Goal: Task Accomplishment & Management: Use online tool/utility

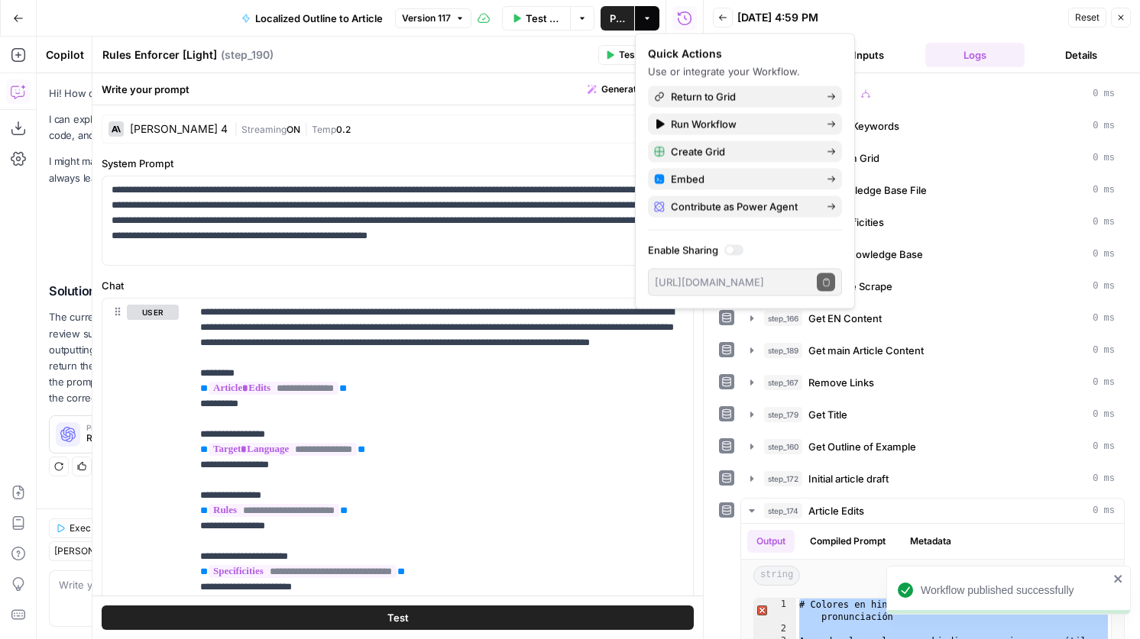
scroll to position [690, 0]
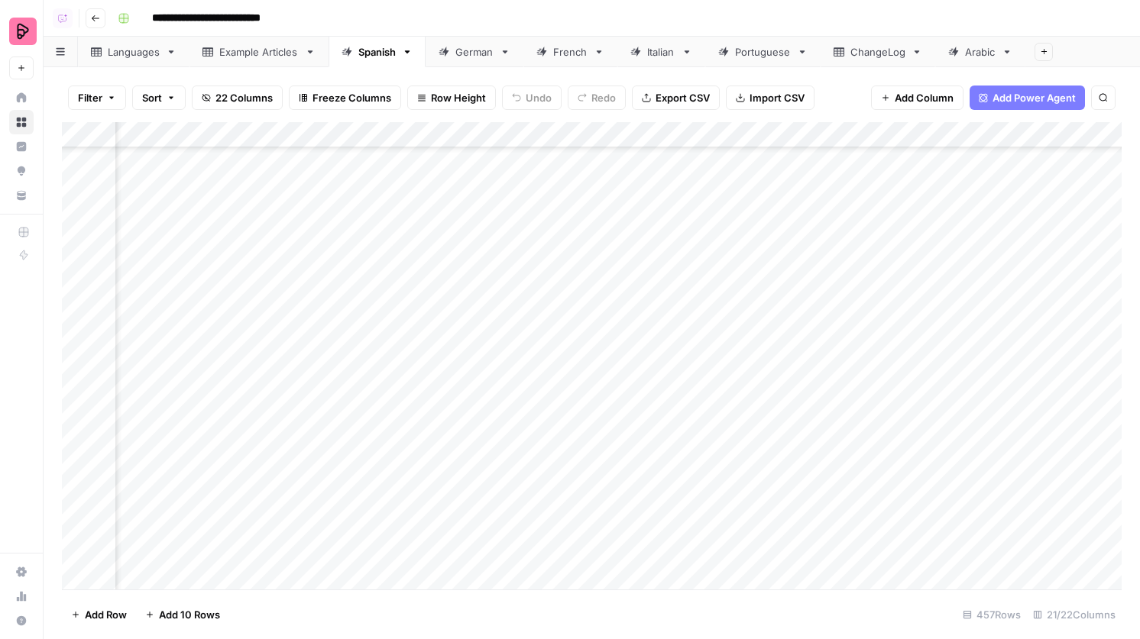
scroll to position [11347, 948]
click at [199, 550] on div "Add Column" at bounding box center [591, 355] width 1059 height 467
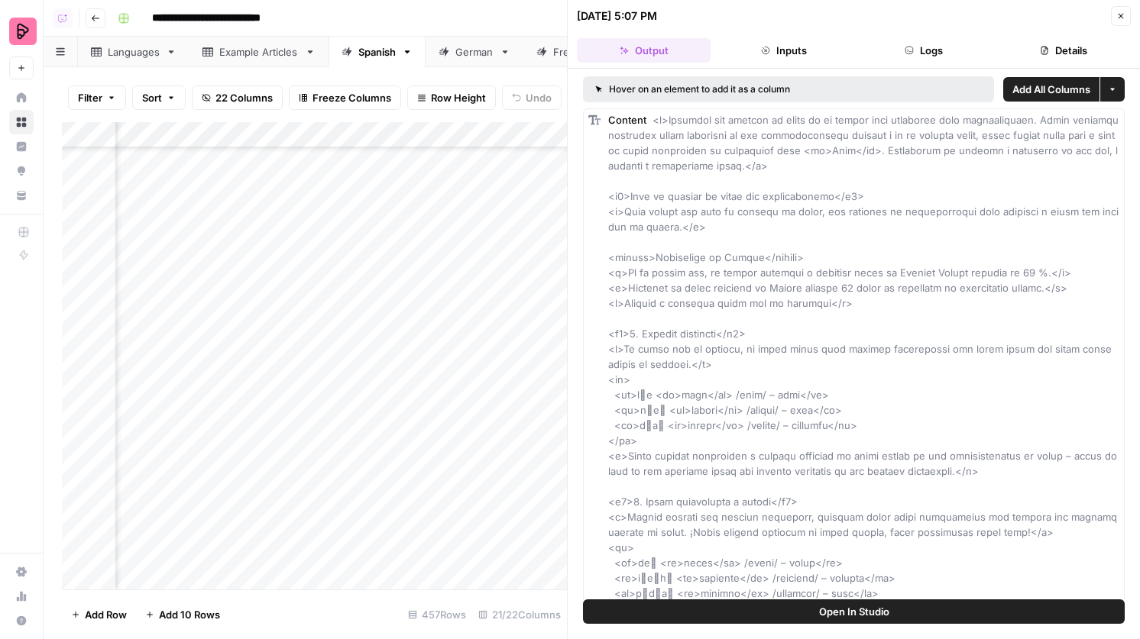
click at [1114, 11] on button "Close" at bounding box center [1121, 16] width 20 height 20
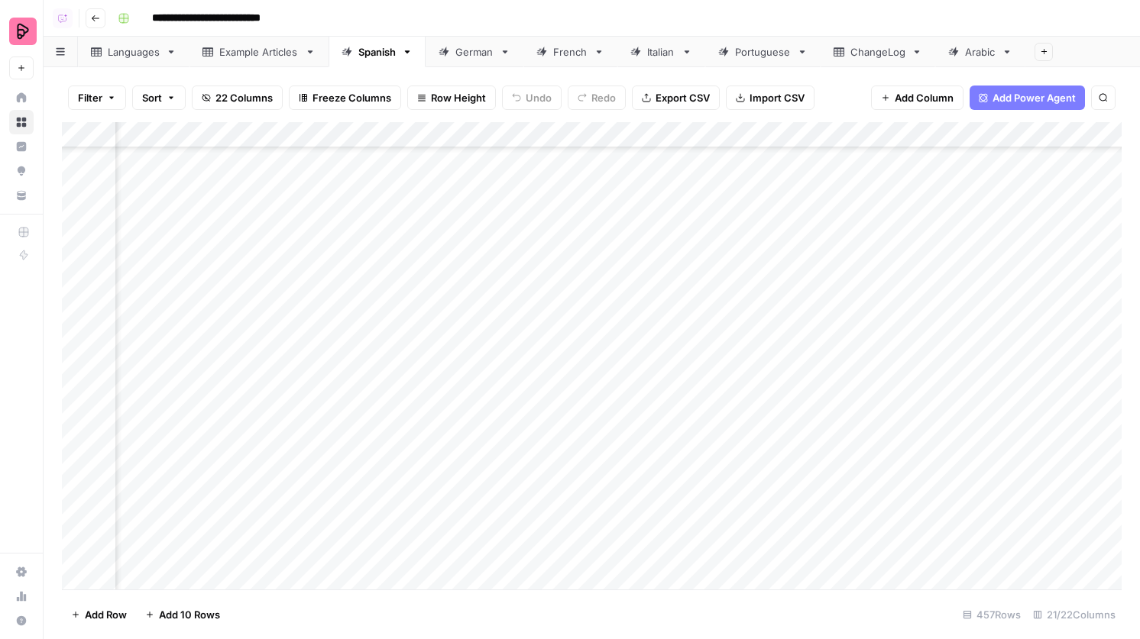
scroll to position [11347, 1048]
click at [440, 136] on div "Add Column" at bounding box center [591, 355] width 1059 height 467
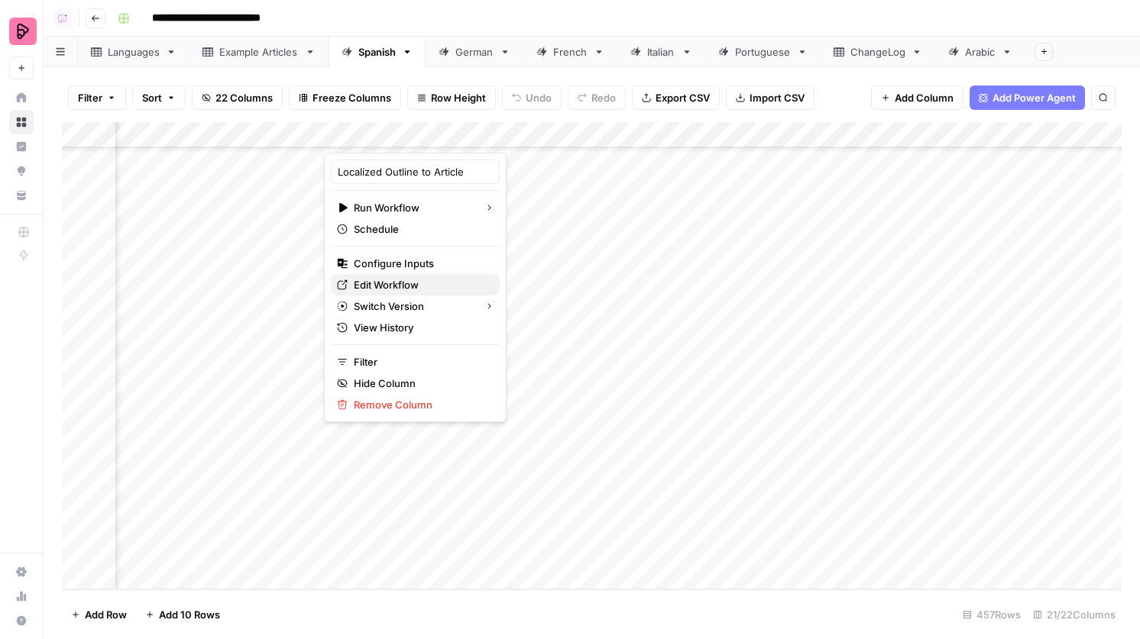
click at [407, 275] on link "Edit Workflow" at bounding box center [415, 284] width 169 height 21
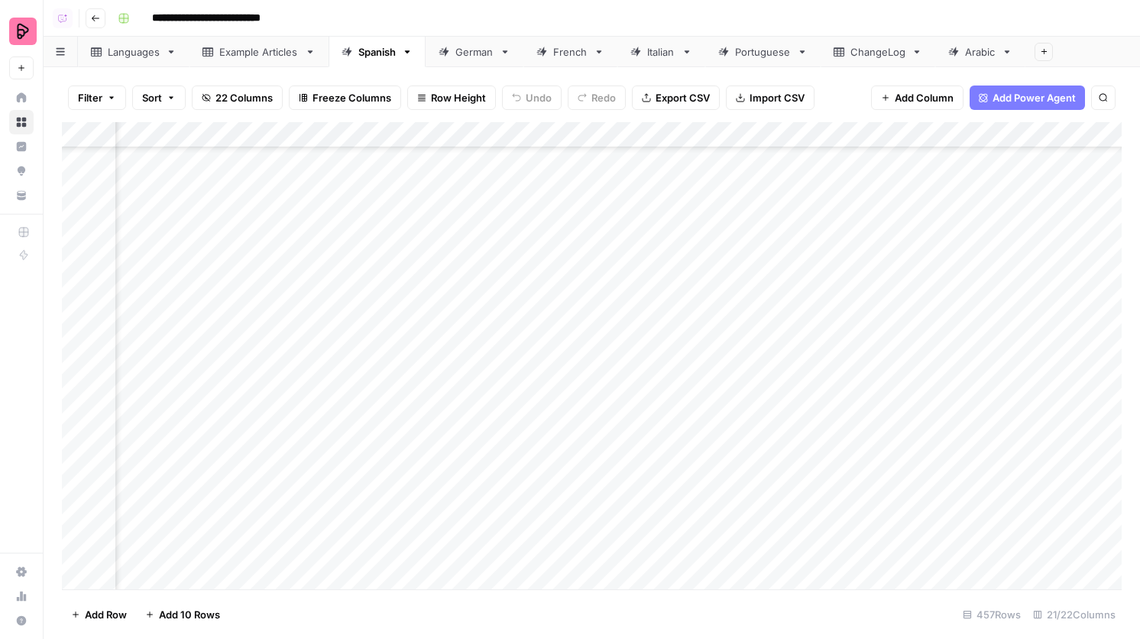
scroll to position [11450, 888]
click at [278, 448] on div "Add Column" at bounding box center [591, 355] width 1059 height 467
click at [561, 54] on div "French" at bounding box center [570, 51] width 34 height 15
click at [872, 299] on div "Add Column" at bounding box center [591, 355] width 1059 height 467
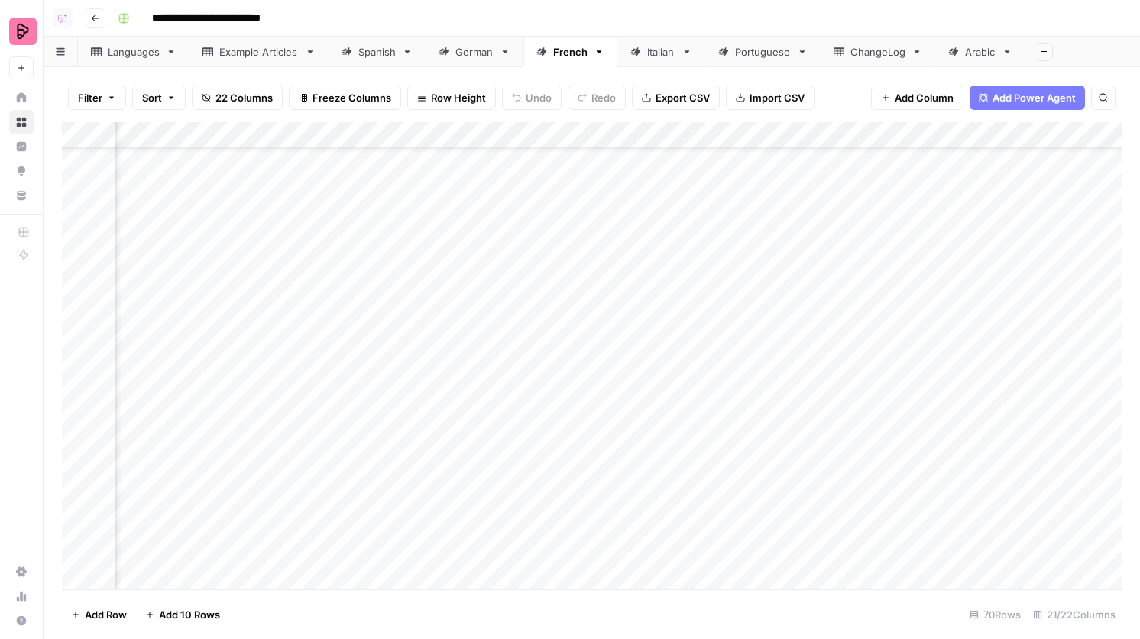
click at [872, 299] on div "Add Column" at bounding box center [591, 355] width 1059 height 467
click at [865, 273] on div "Add Column" at bounding box center [591, 355] width 1059 height 467
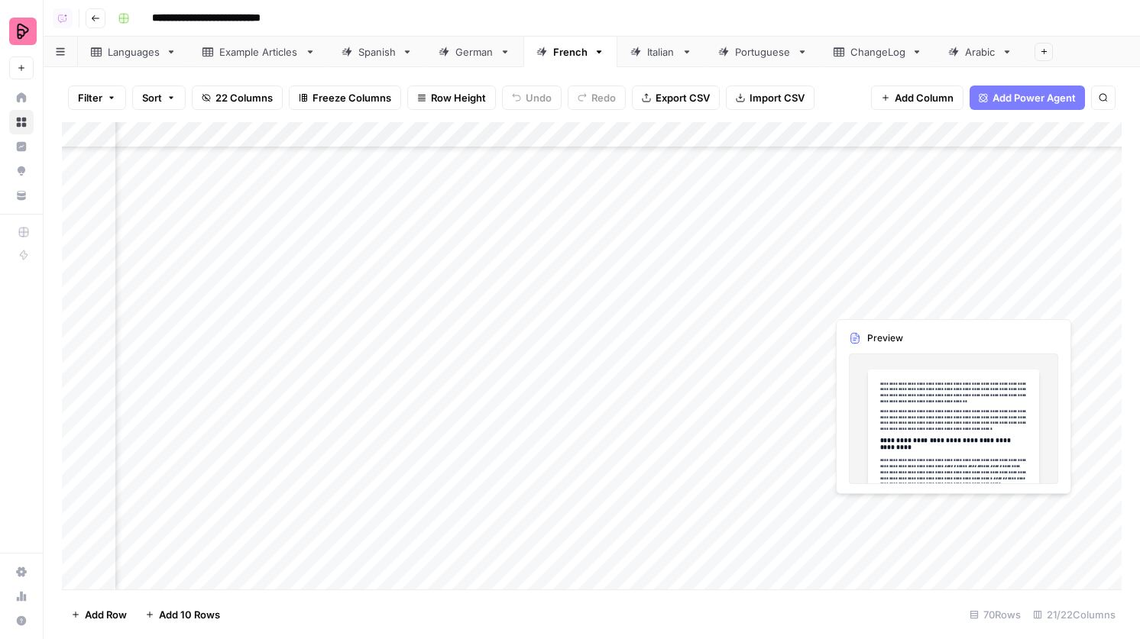
click at [983, 297] on div "Add Column" at bounding box center [591, 355] width 1059 height 467
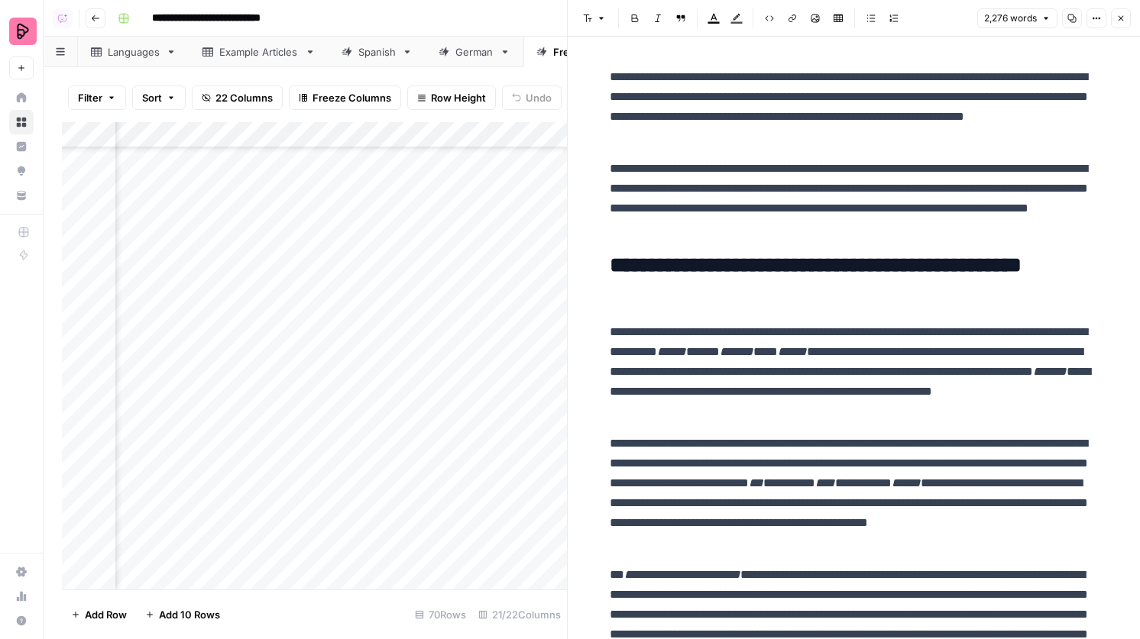
click at [1116, 11] on button "Close" at bounding box center [1121, 18] width 20 height 20
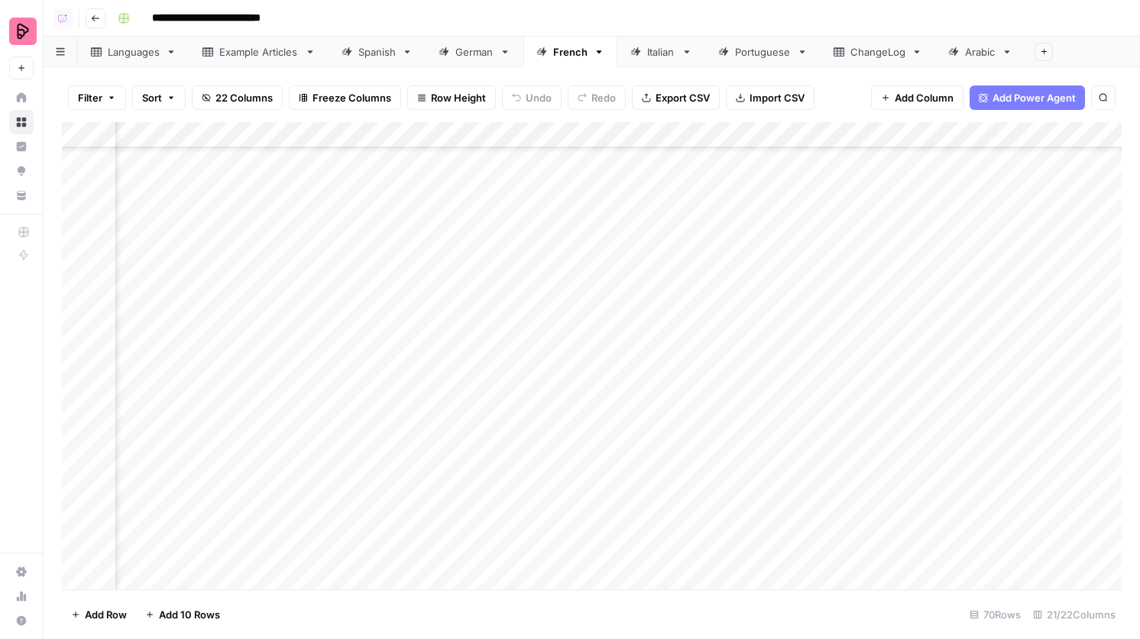
scroll to position [1339, 1048]
click at [870, 306] on div "Add Column" at bounding box center [591, 355] width 1059 height 467
click at [863, 245] on div "Add Column" at bounding box center [591, 355] width 1059 height 467
click at [868, 245] on div "Add Column" at bounding box center [591, 355] width 1059 height 467
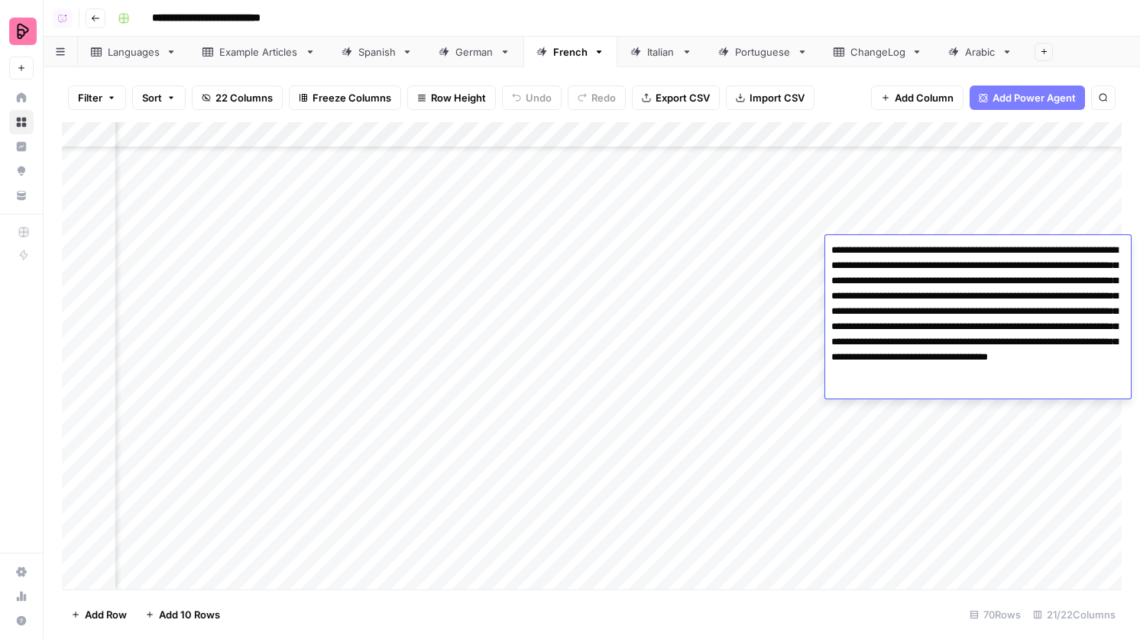
click at [868, 245] on textarea "**********" at bounding box center [978, 319] width 306 height 159
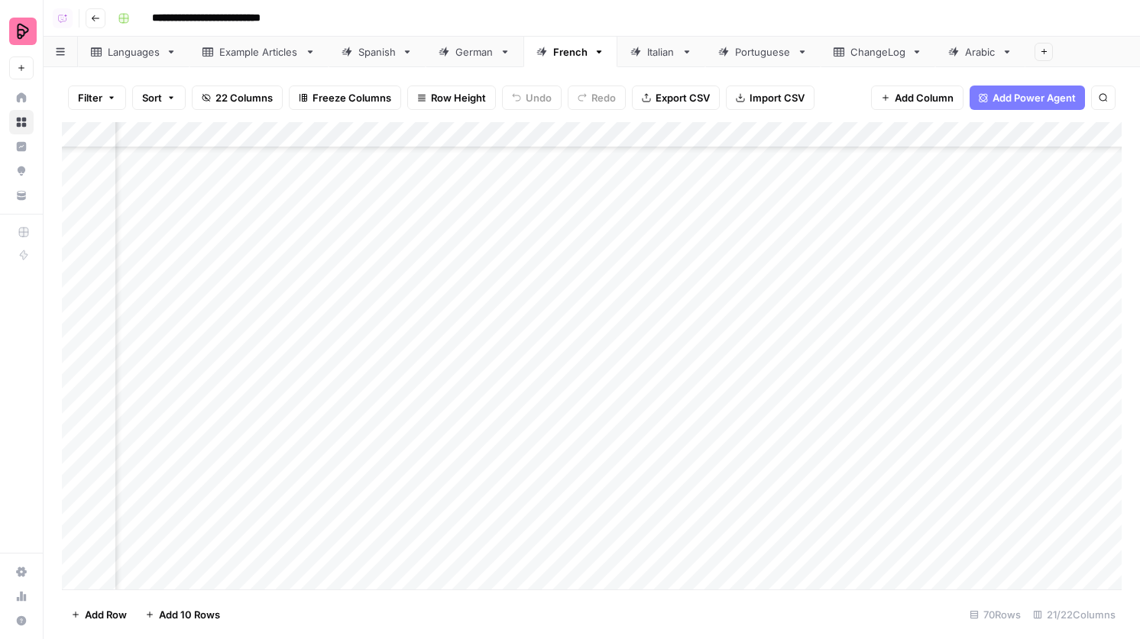
click at [704, 337] on div "Add Column" at bounding box center [591, 355] width 1059 height 467
click at [383, 379] on div "Add Column" at bounding box center [591, 355] width 1059 height 467
click at [380, 429] on div "Add Column" at bounding box center [591, 355] width 1059 height 467
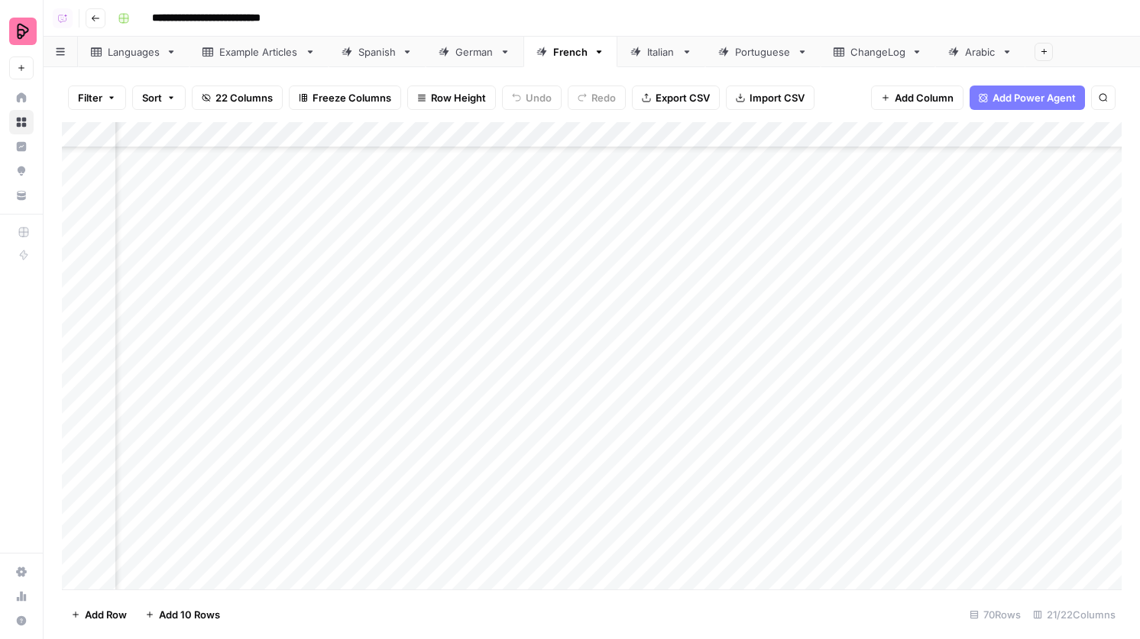
click at [865, 427] on div "Add Column" at bounding box center [591, 355] width 1059 height 467
click at [874, 406] on div "Add Column" at bounding box center [591, 355] width 1059 height 467
click at [1017, 315] on div "Add Column" at bounding box center [591, 355] width 1059 height 467
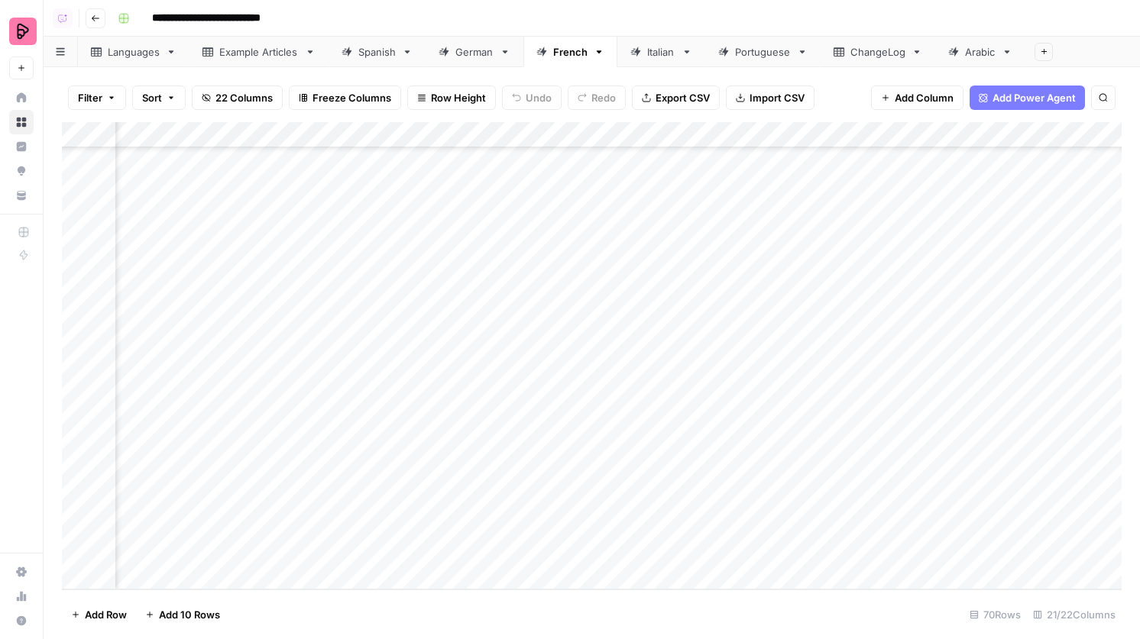
click at [1017, 315] on div "Add Column" at bounding box center [591, 355] width 1059 height 467
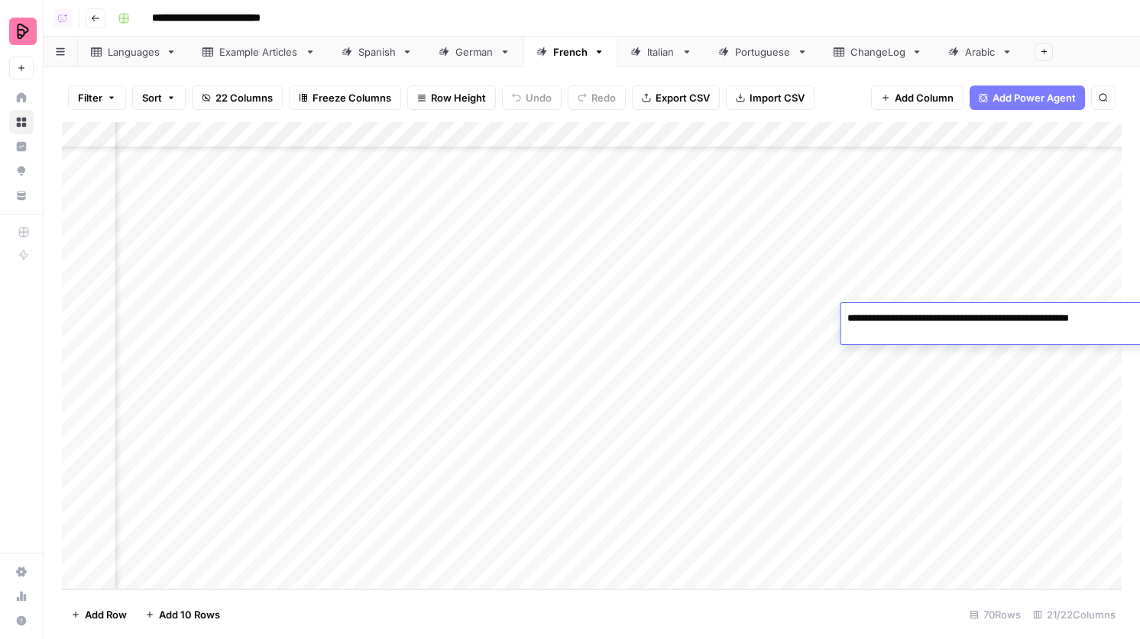
scroll to position [1401, 706]
click at [324, 317] on div "Add Column" at bounding box center [591, 355] width 1059 height 467
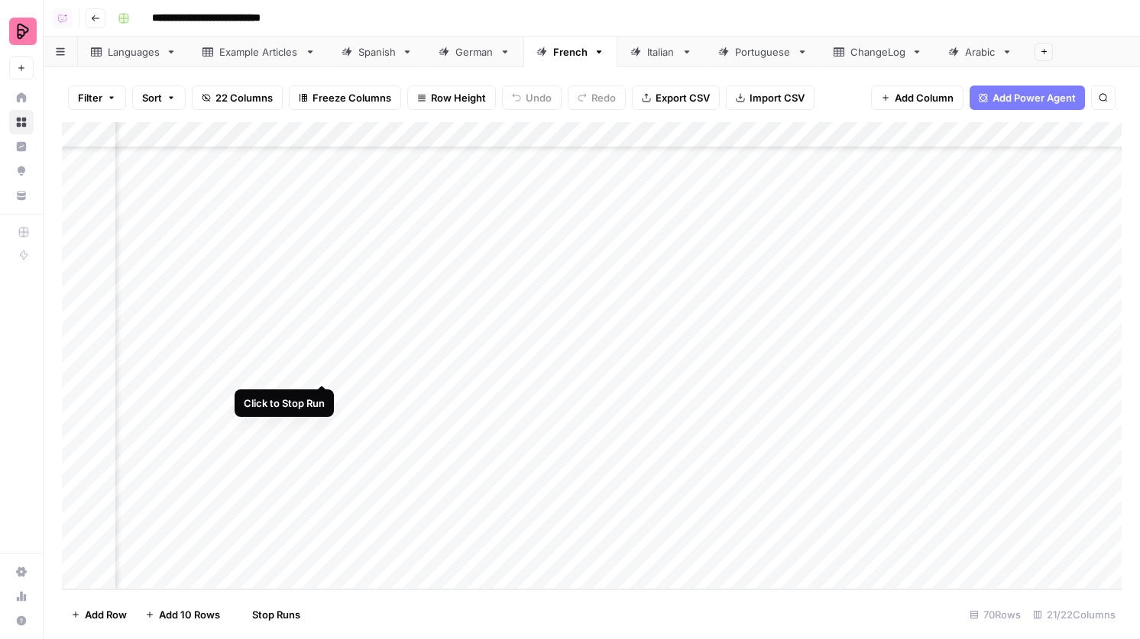
click at [323, 367] on div "Add Column" at bounding box center [591, 355] width 1059 height 467
click at [491, 69] on div "Filter Sort 22 Columns Freeze Columns Row Height Undo Redo Export CSV Import CS…" at bounding box center [592, 353] width 1096 height 572
click at [484, 59] on link "German" at bounding box center [474, 52] width 98 height 31
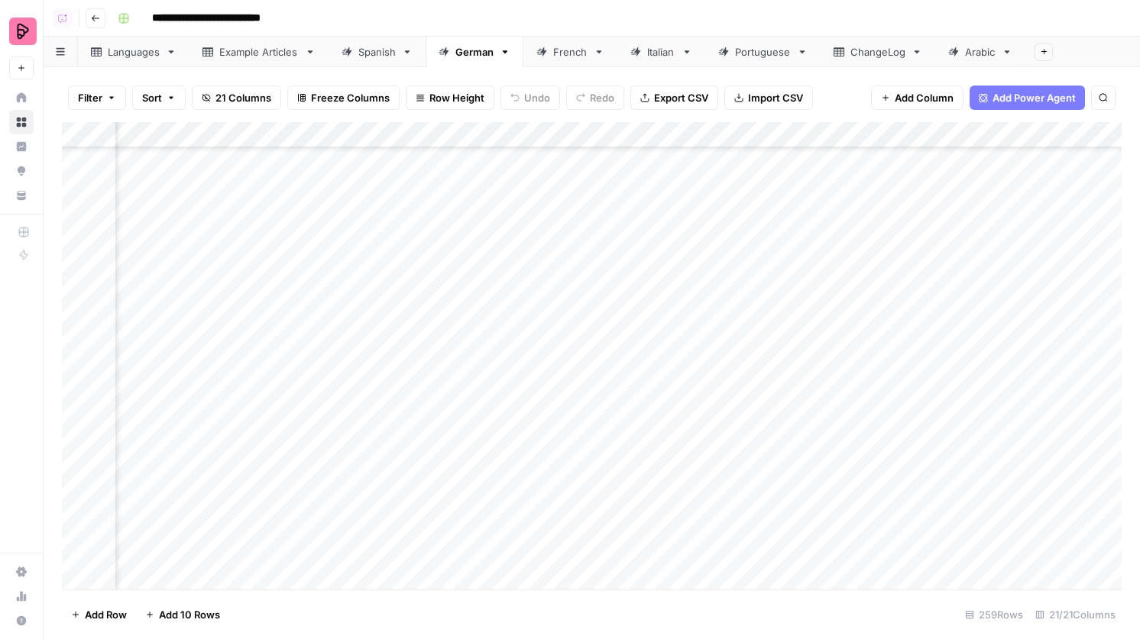
click at [382, 66] on link "Spanish" at bounding box center [376, 52] width 97 height 31
click at [280, 446] on div "Add Column" at bounding box center [591, 355] width 1059 height 467
click at [573, 61] on link "French" at bounding box center [570, 52] width 94 height 31
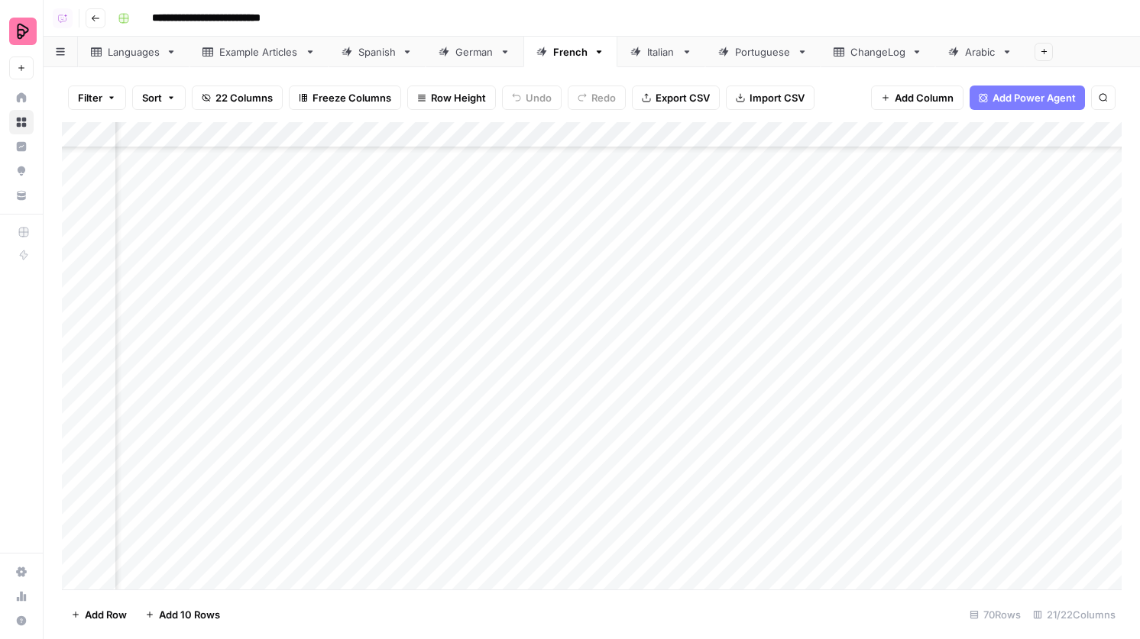
scroll to position [1385, 1033]
click at [485, 387] on div "Add Column" at bounding box center [591, 355] width 1059 height 467
click at [512, 381] on textarea "**********" at bounding box center [550, 386] width 245 height 21
click at [496, 355] on div "Add Column" at bounding box center [591, 355] width 1059 height 467
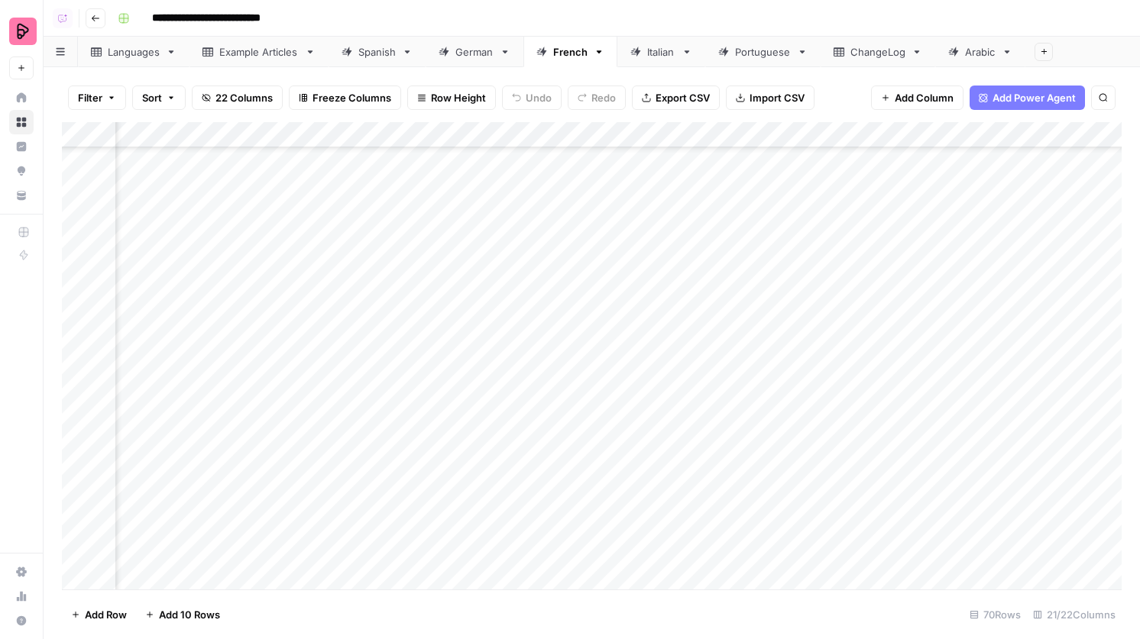
click at [1060, 383] on div "Add Column" at bounding box center [591, 355] width 1059 height 467
click at [1023, 362] on div "Add Column" at bounding box center [591, 355] width 1059 height 467
click at [885, 49] on div "ChangeLog" at bounding box center [877, 51] width 55 height 15
click at [218, 511] on div "Add Column" at bounding box center [591, 329] width 1059 height 414
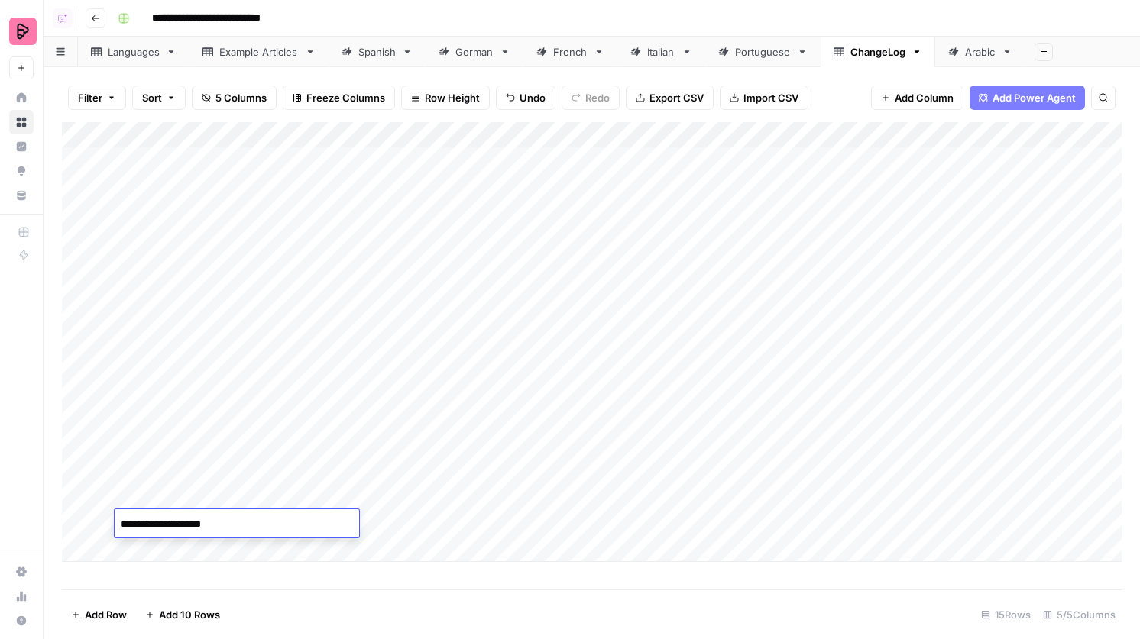
type textarea "**********"
click at [247, 521] on div "Add Column" at bounding box center [591, 342] width 1059 height 440
click at [238, 548] on div "Add Column" at bounding box center [591, 342] width 1059 height 440
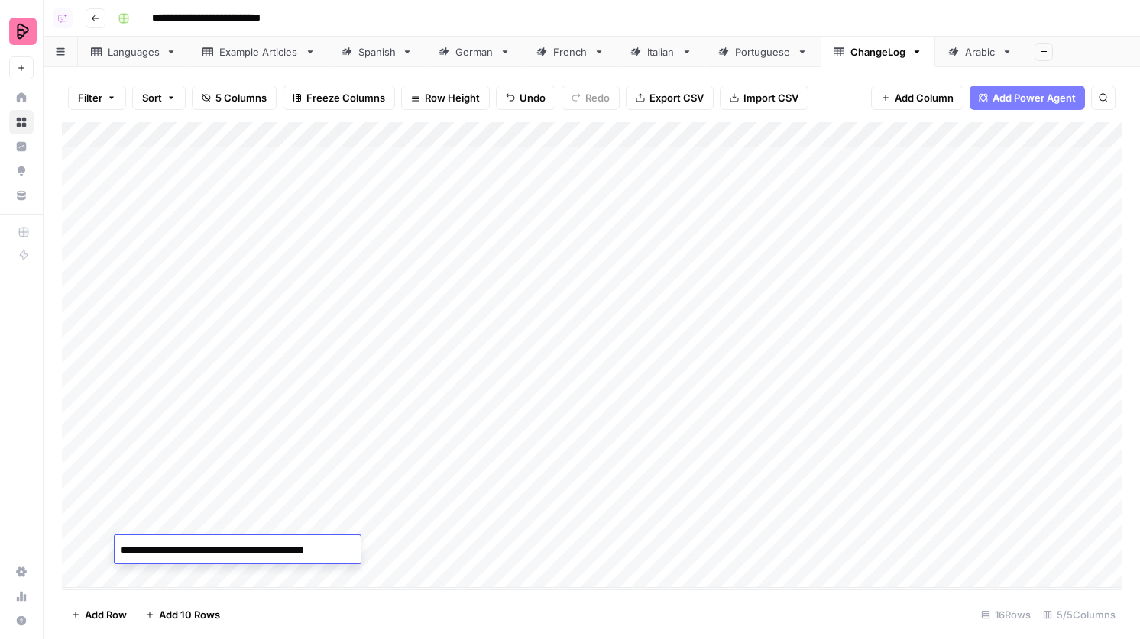
type textarea "**********"
click at [815, 526] on div "Add Column" at bounding box center [591, 355] width 1059 height 466
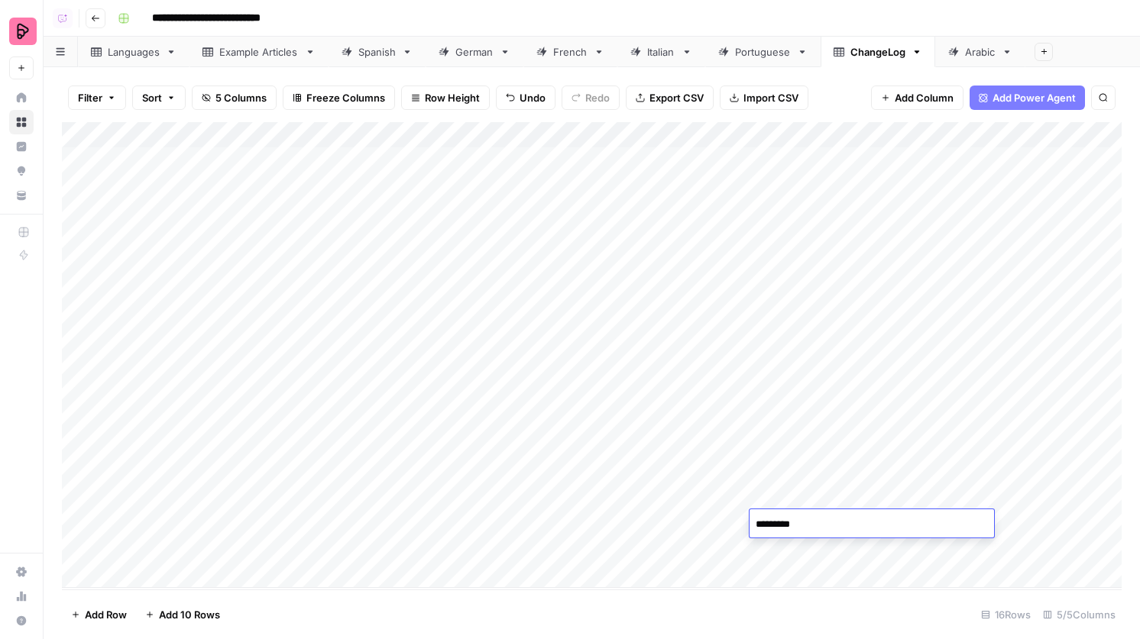
type textarea "**********"
click at [921, 521] on div "Add Column" at bounding box center [591, 355] width 1059 height 466
type textarea "***"
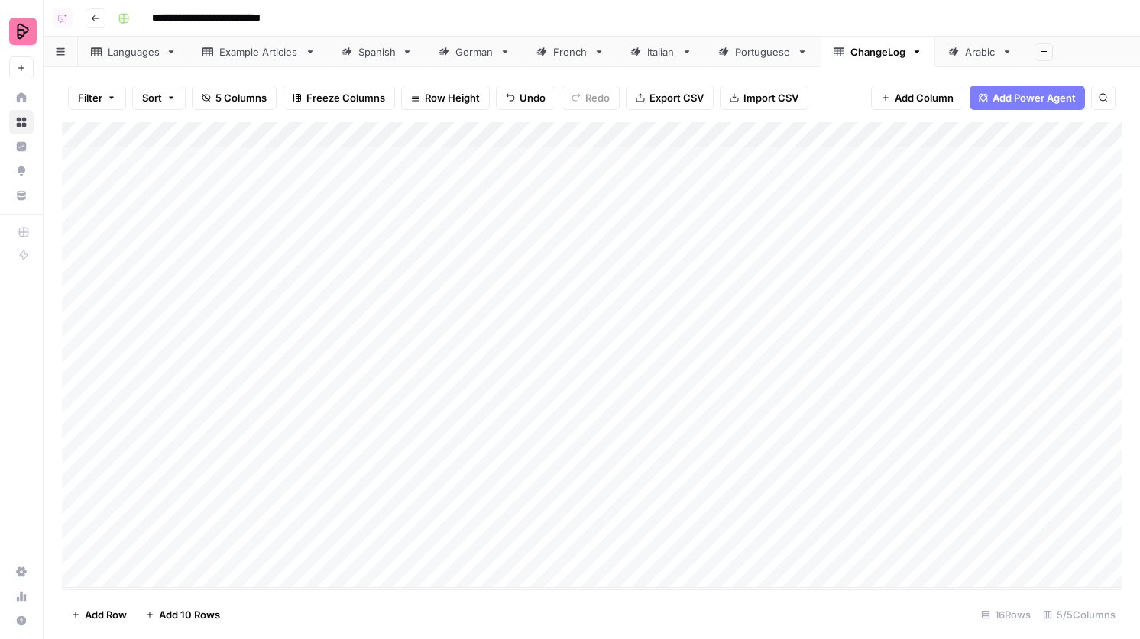
click at [406, 518] on div "Add Column" at bounding box center [591, 355] width 1059 height 466
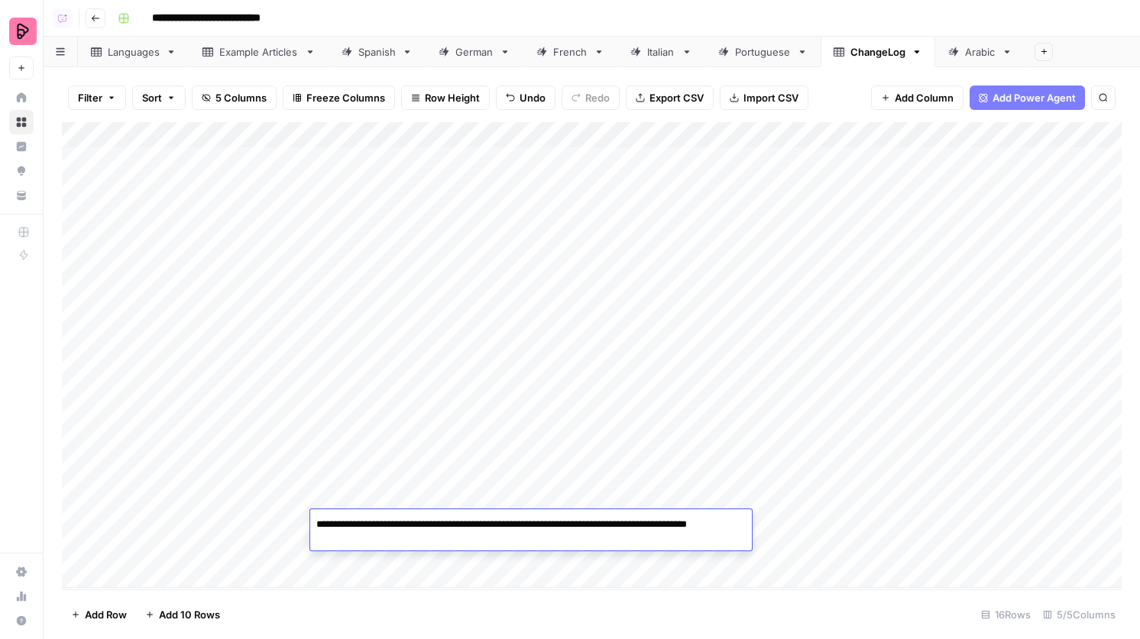
type textarea "**********"
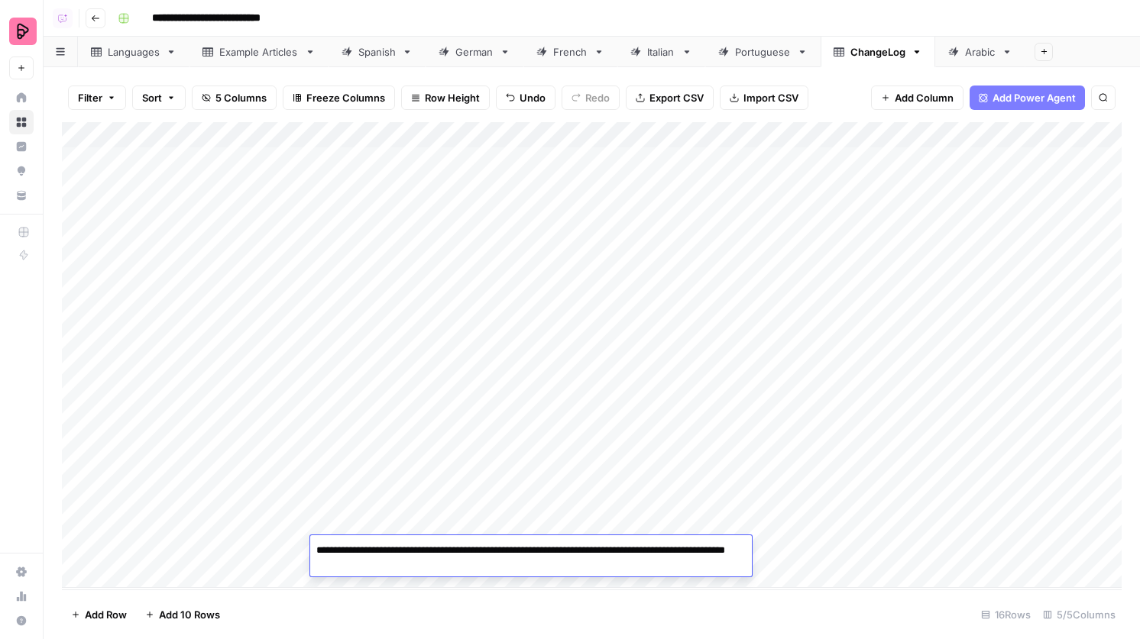
type textarea "**********"
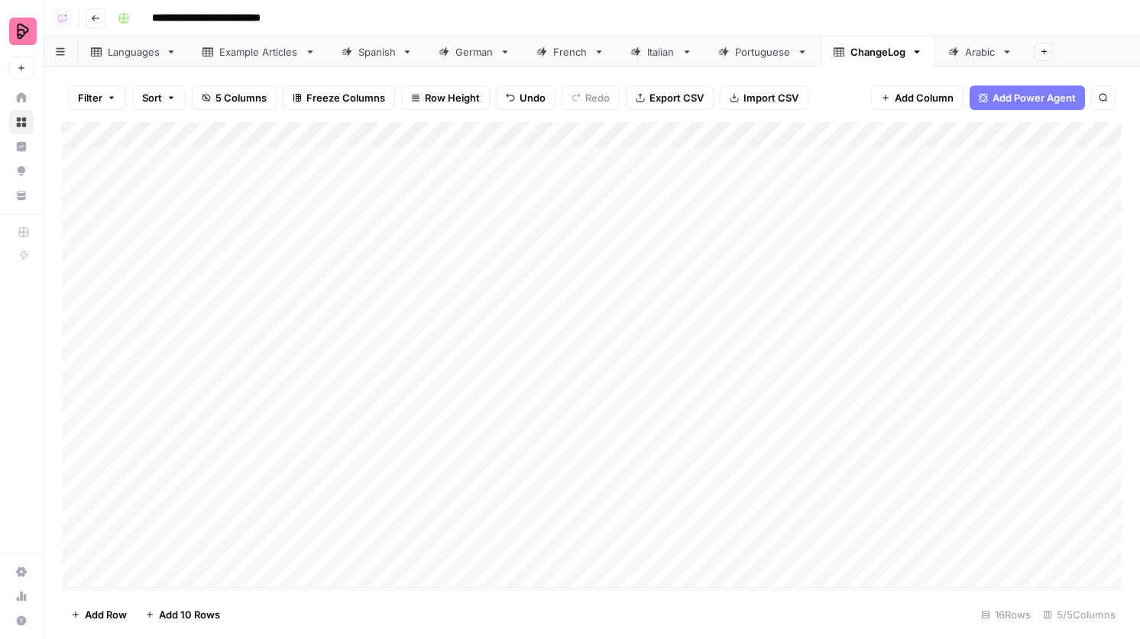
click at [911, 541] on div "Add Column" at bounding box center [591, 355] width 1059 height 466
type textarea "***"
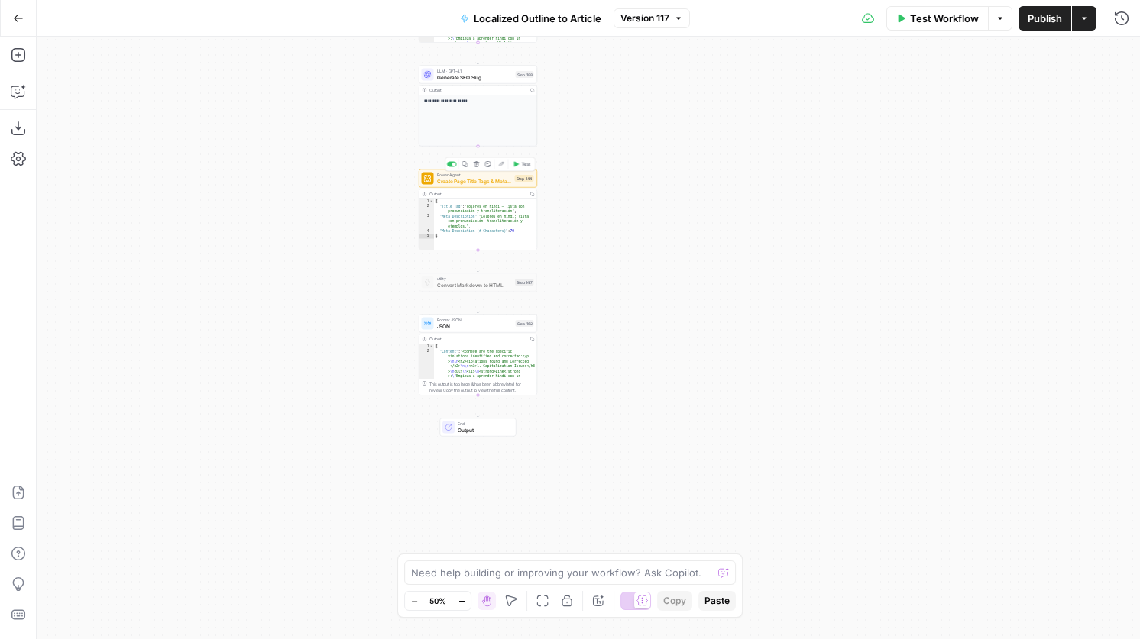
click at [519, 172] on div "Power Agent Create Page Title Tags & Meta Descriptions - Fork Step 144 Copy ste…" at bounding box center [478, 178] width 112 height 13
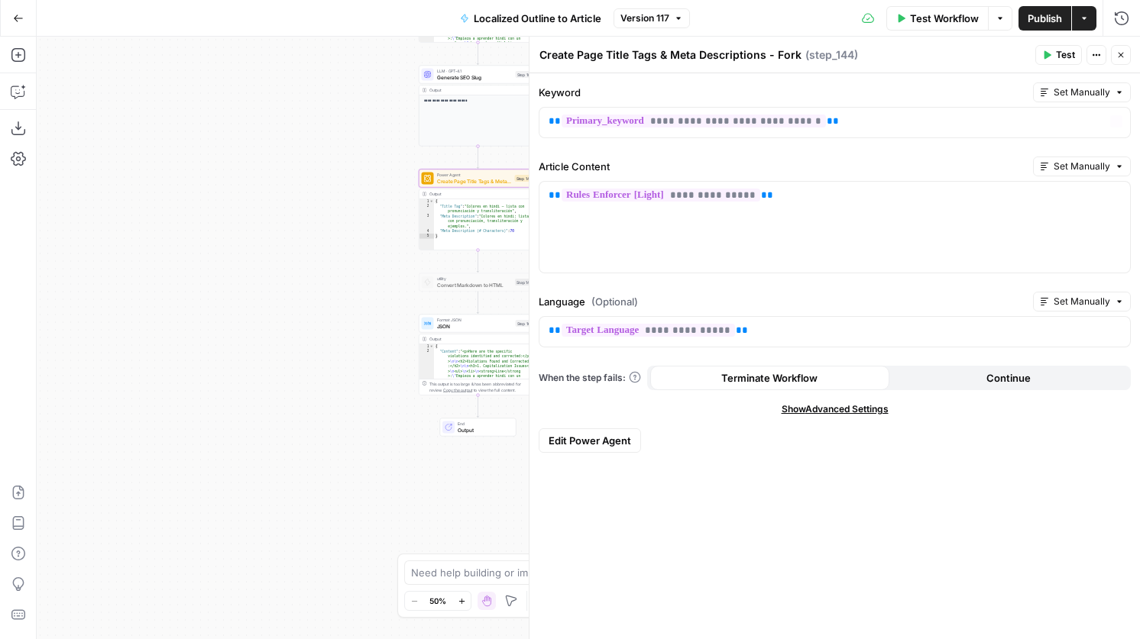
click at [1119, 59] on icon "button" at bounding box center [1120, 54] width 9 height 9
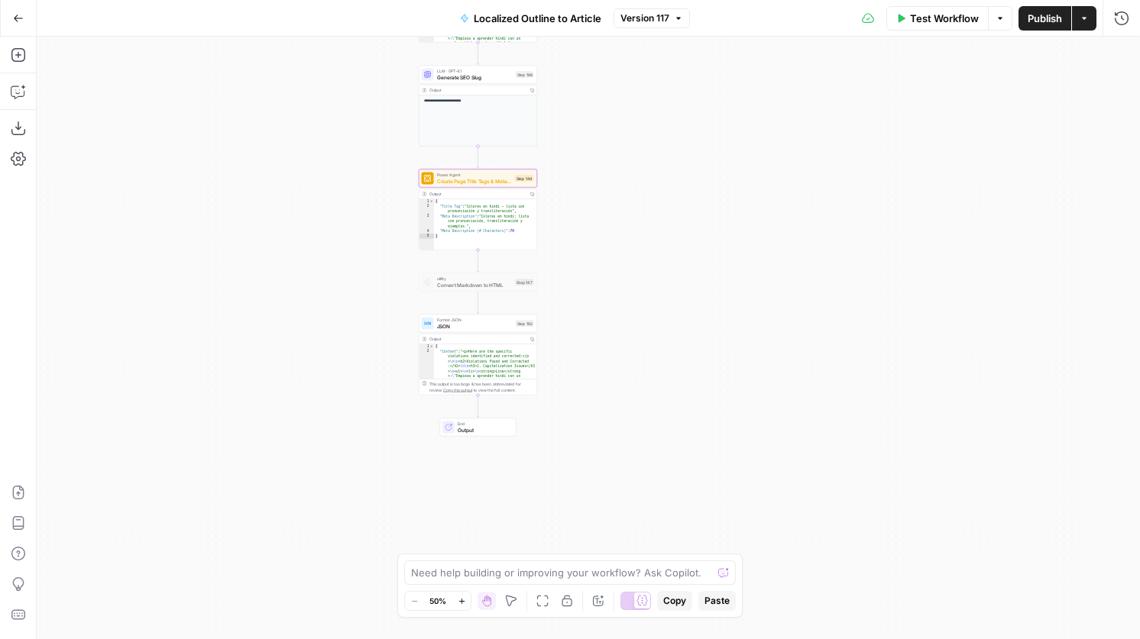
click at [471, 181] on span "Create Page Title Tags & Meta Descriptions - Fork" at bounding box center [474, 181] width 75 height 8
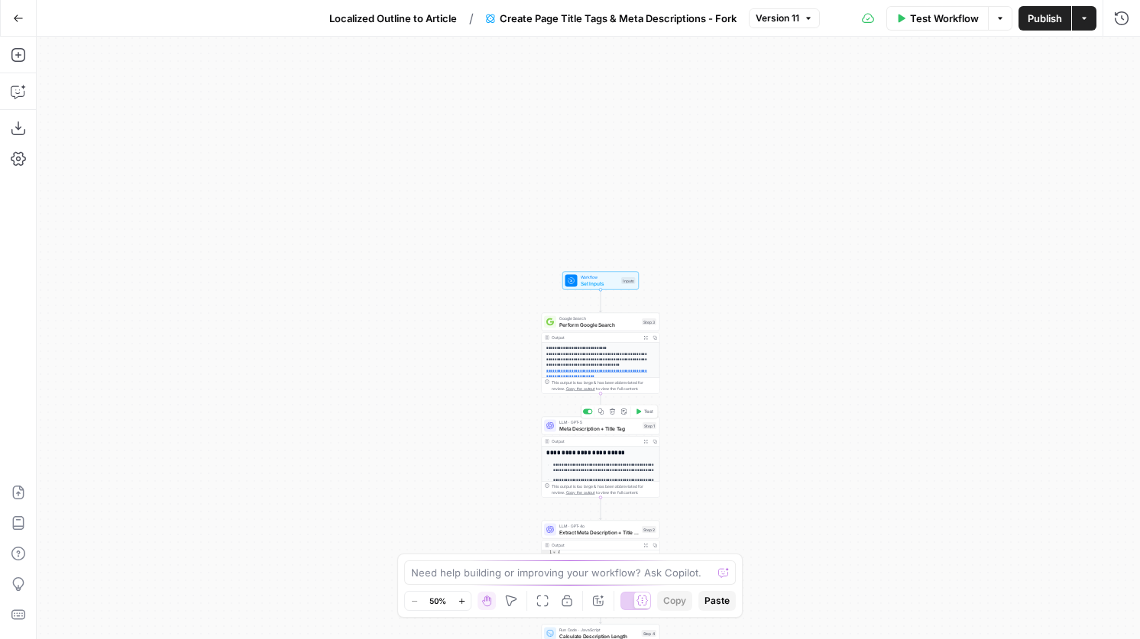
click at [642, 430] on div "LLM · GPT-5 Meta Description + Title Tag Step 1 Copy step Delete step Edit Note…" at bounding box center [600, 425] width 112 height 13
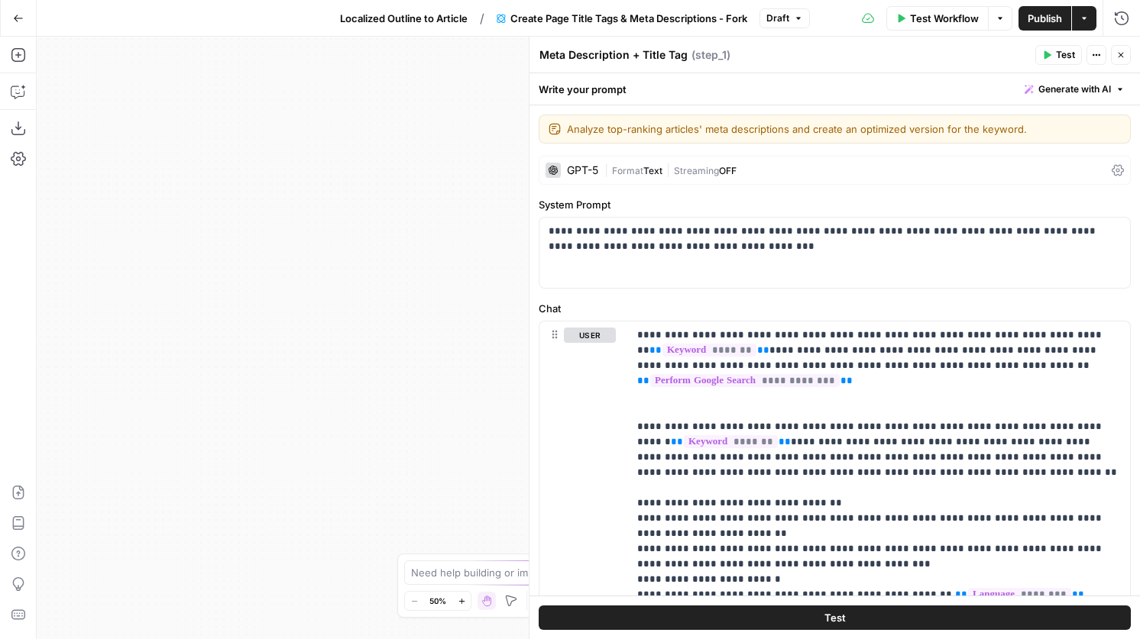
click at [478, 159] on div "**********" at bounding box center [588, 338] width 1103 height 603
click at [1119, 44] on header "Meta Description + Title Tag Meta Description + Title Tag ( step_1 ) Test Actio…" at bounding box center [834, 55] width 610 height 37
click at [1122, 51] on icon "button" at bounding box center [1120, 54] width 9 height 9
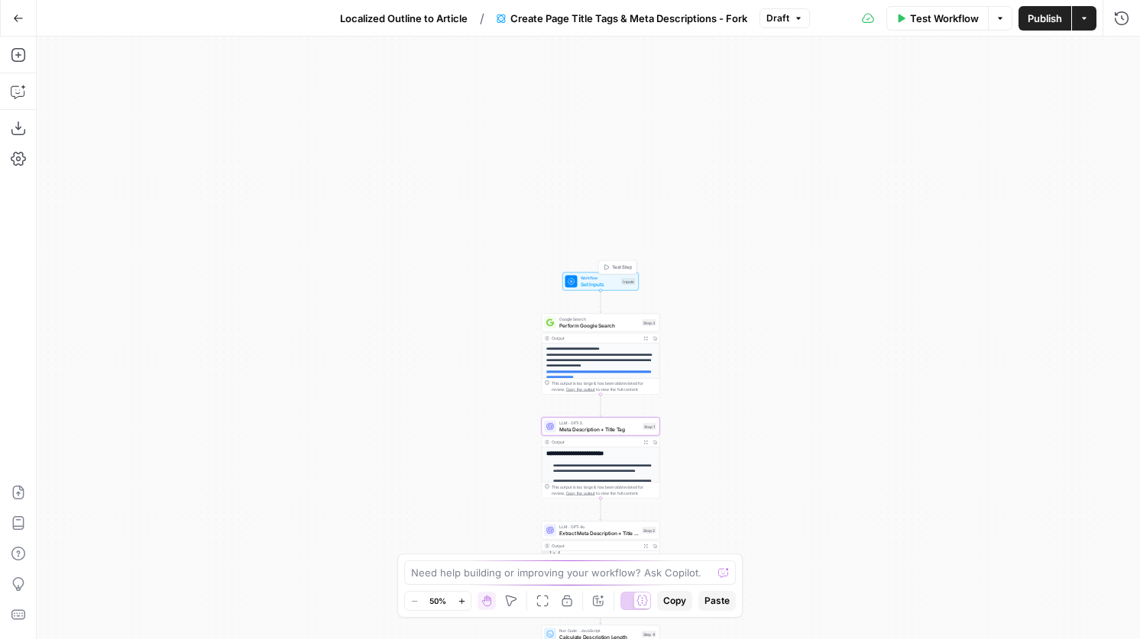
click at [597, 281] on span "Set Inputs" at bounding box center [600, 284] width 38 height 8
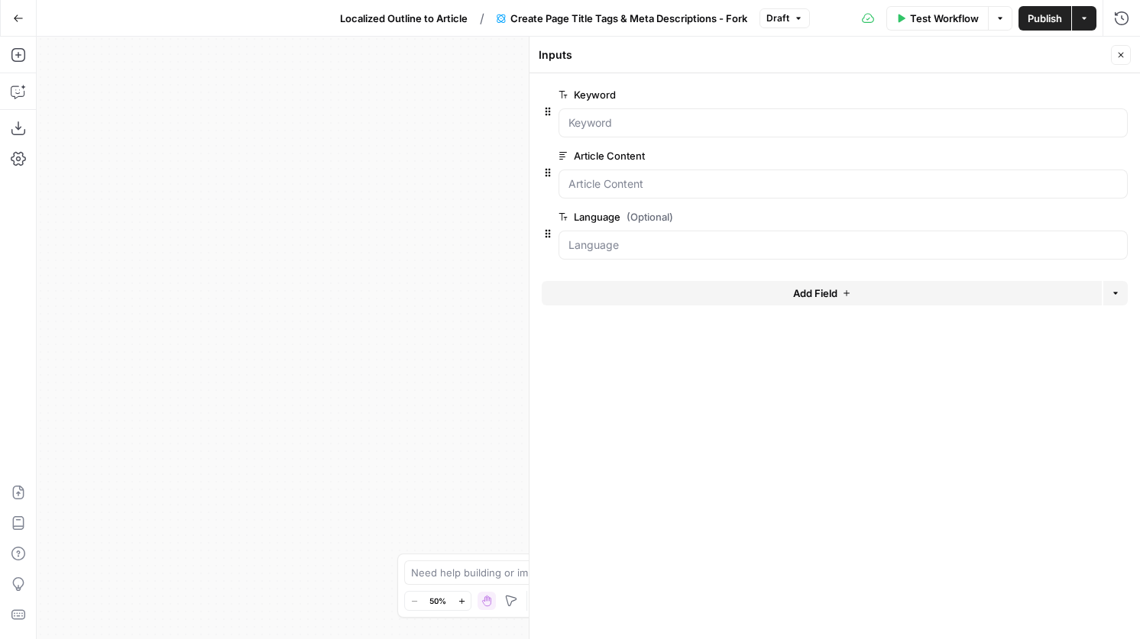
click at [702, 305] on button "Add Field" at bounding box center [822, 293] width 560 height 24
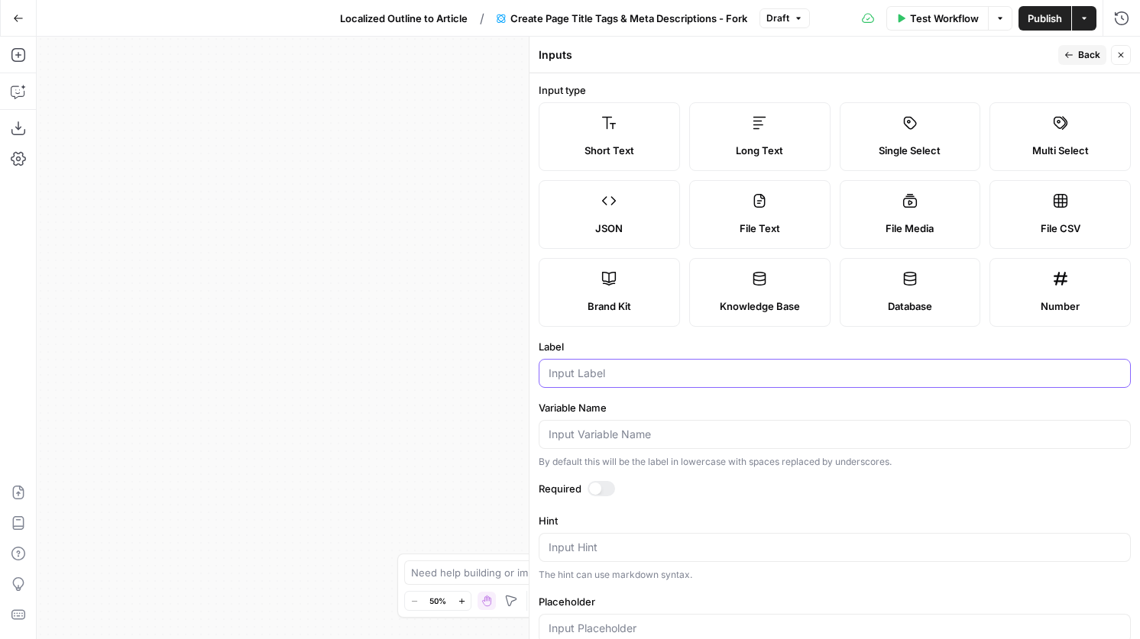
click at [657, 371] on input "Label" at bounding box center [834, 373] width 572 height 15
type input "W"
type input "Additional Writing Rules"
click at [1061, 56] on button "Back" at bounding box center [1082, 55] width 48 height 20
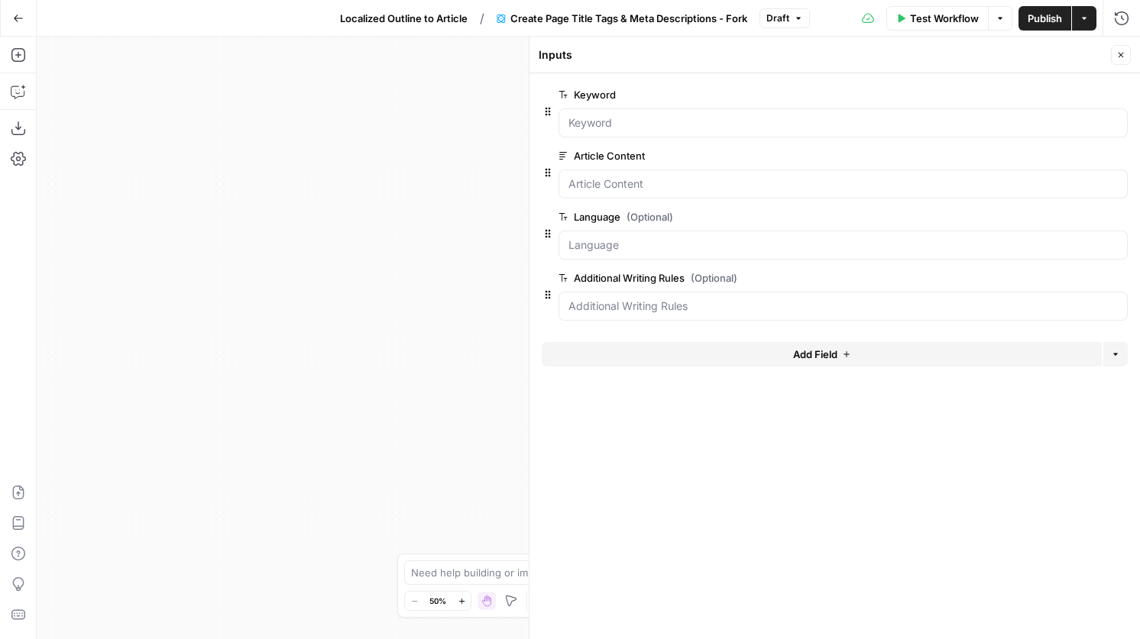
click at [1118, 53] on span "E" at bounding box center [1118, 51] width 12 height 15
click at [1121, 54] on icon "button" at bounding box center [1120, 54] width 9 height 9
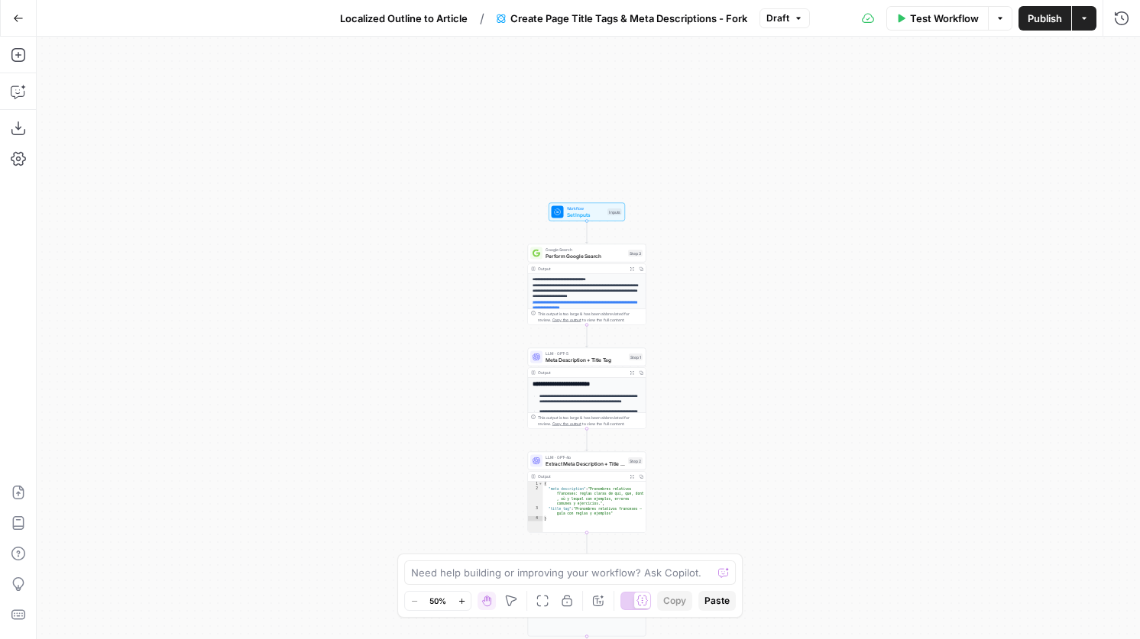
click at [622, 358] on span "Meta Description + Title Tag" at bounding box center [585, 360] width 80 height 8
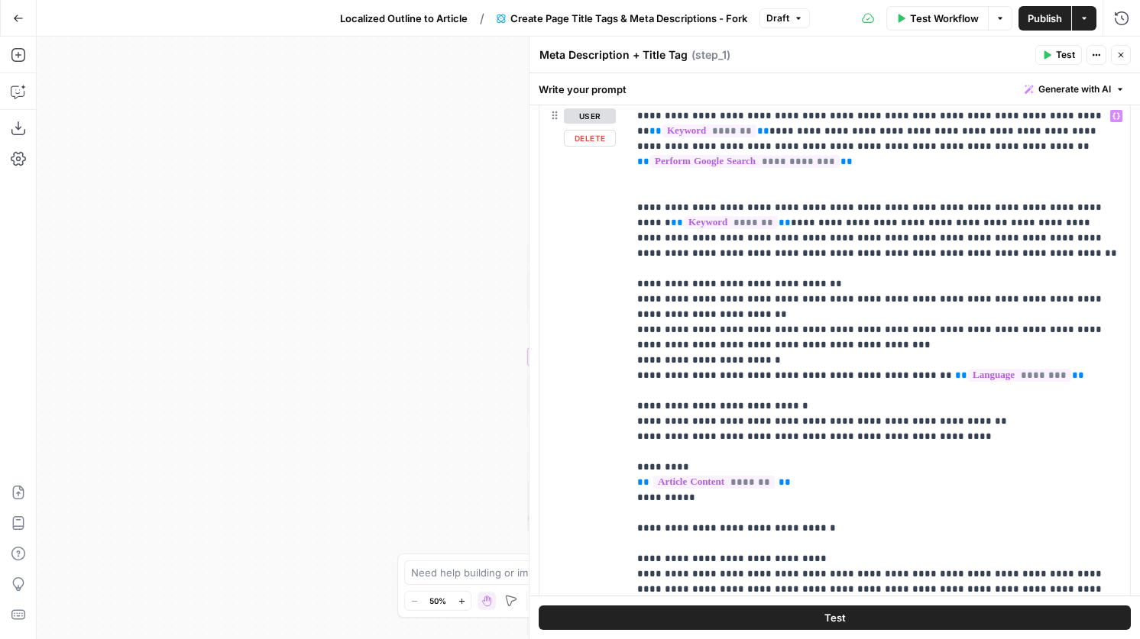
scroll to position [231, 0]
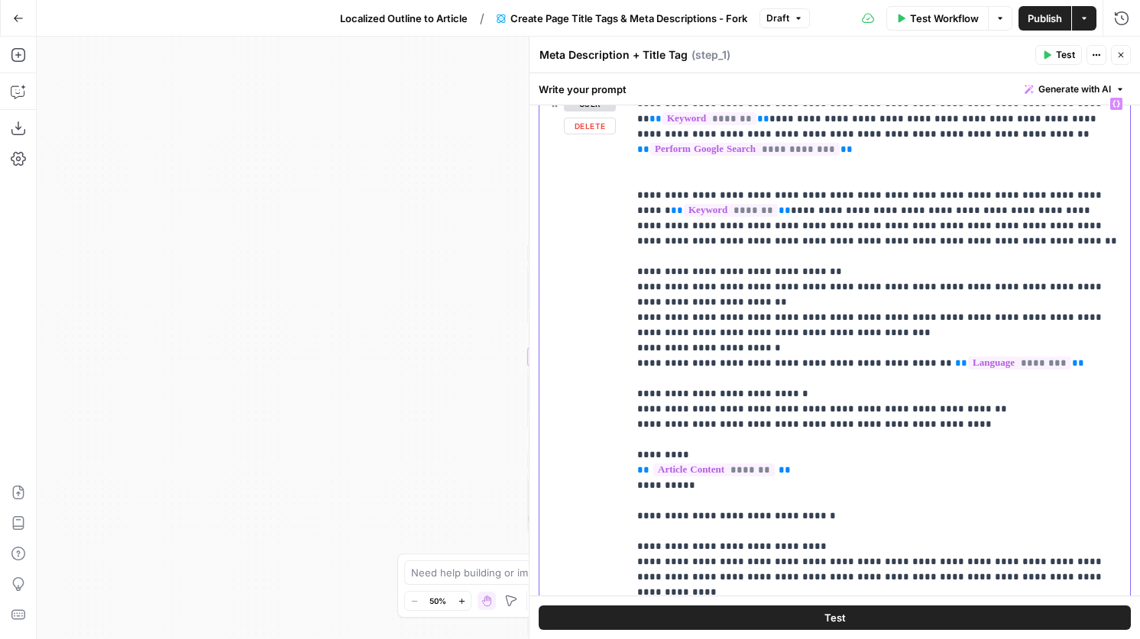
click at [1034, 365] on p "**********" at bounding box center [879, 386] width 484 height 581
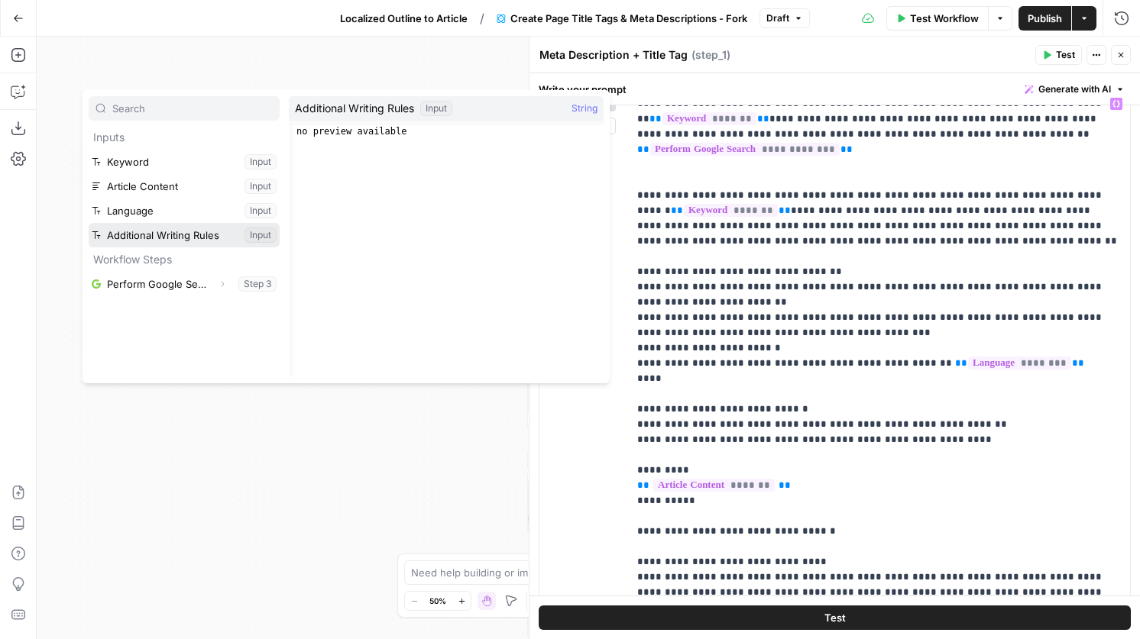
click at [208, 228] on button "Select variable Additional Writing Rules" at bounding box center [184, 235] width 191 height 24
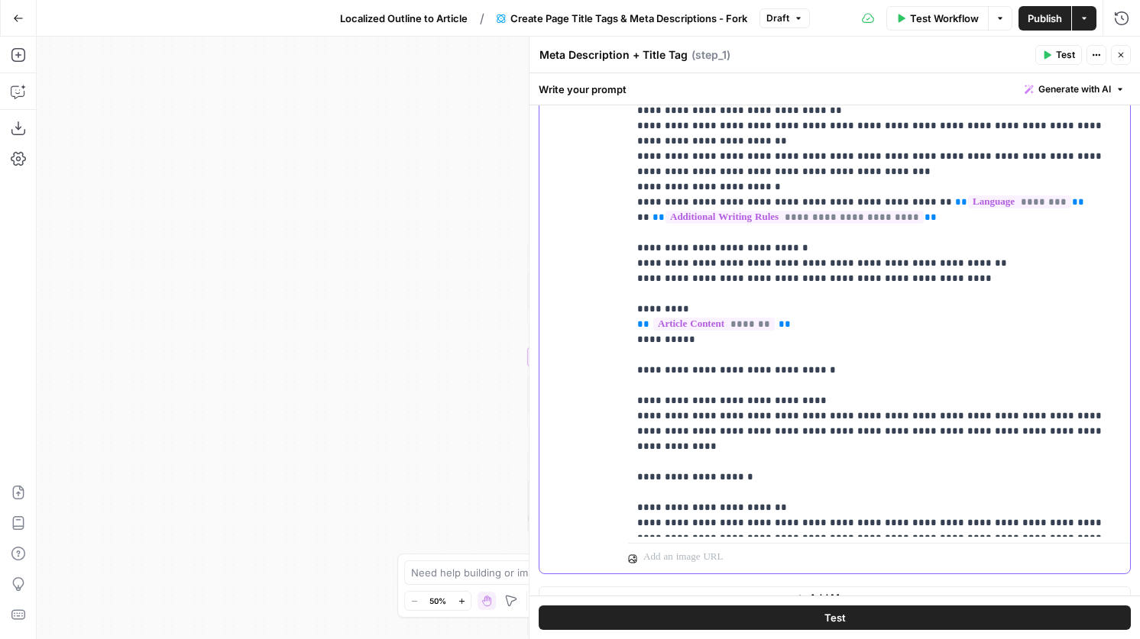
scroll to position [416, 0]
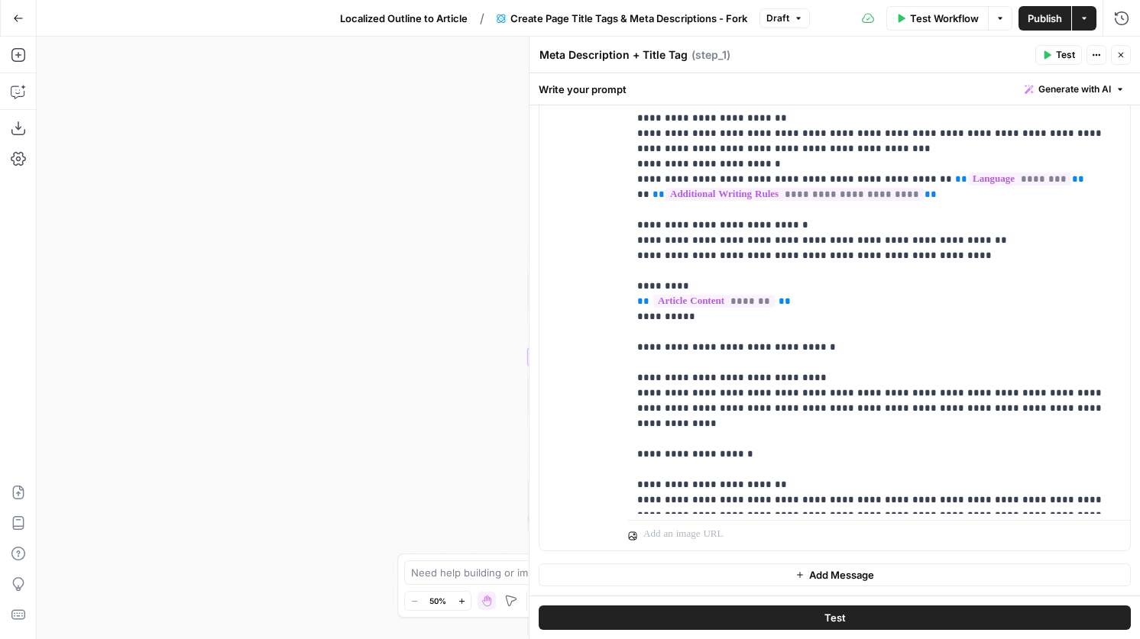
click at [1120, 59] on icon "button" at bounding box center [1120, 54] width 9 height 9
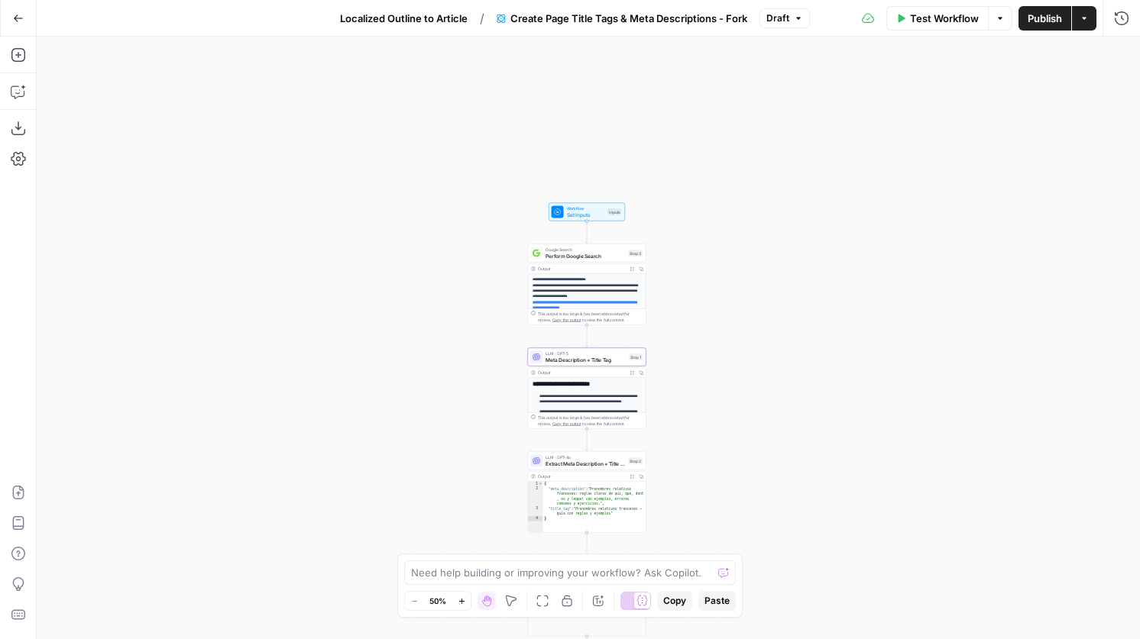
click at [1043, 13] on span "Publish" at bounding box center [1044, 18] width 34 height 15
click at [374, 24] on span "Localized Outline to Article" at bounding box center [392, 18] width 128 height 15
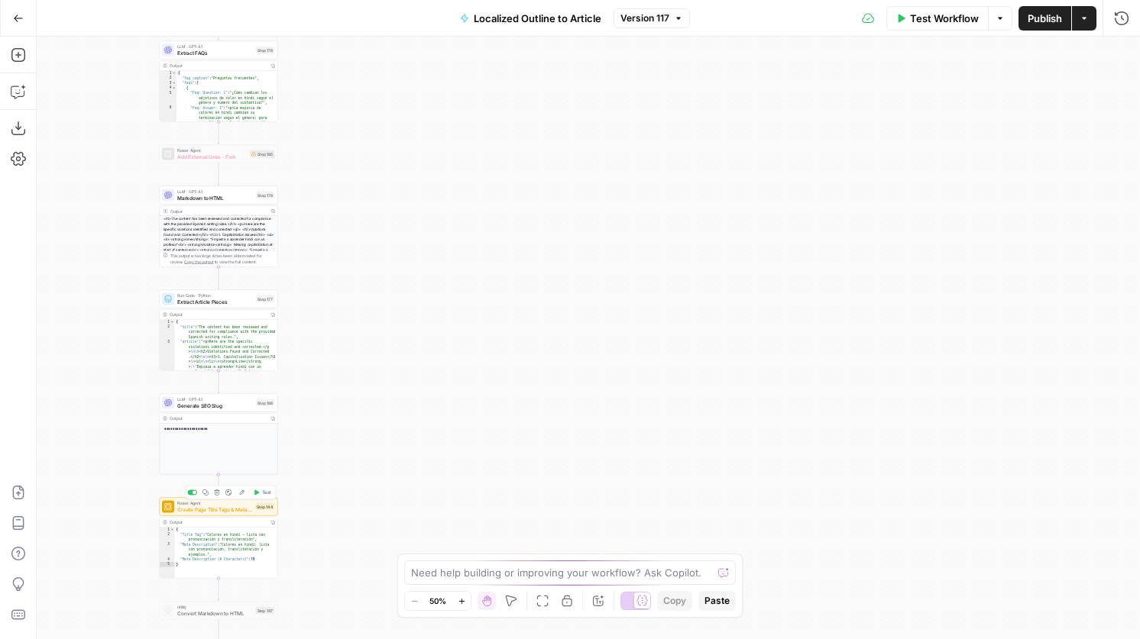
click at [267, 491] on span "Test" at bounding box center [266, 493] width 9 height 7
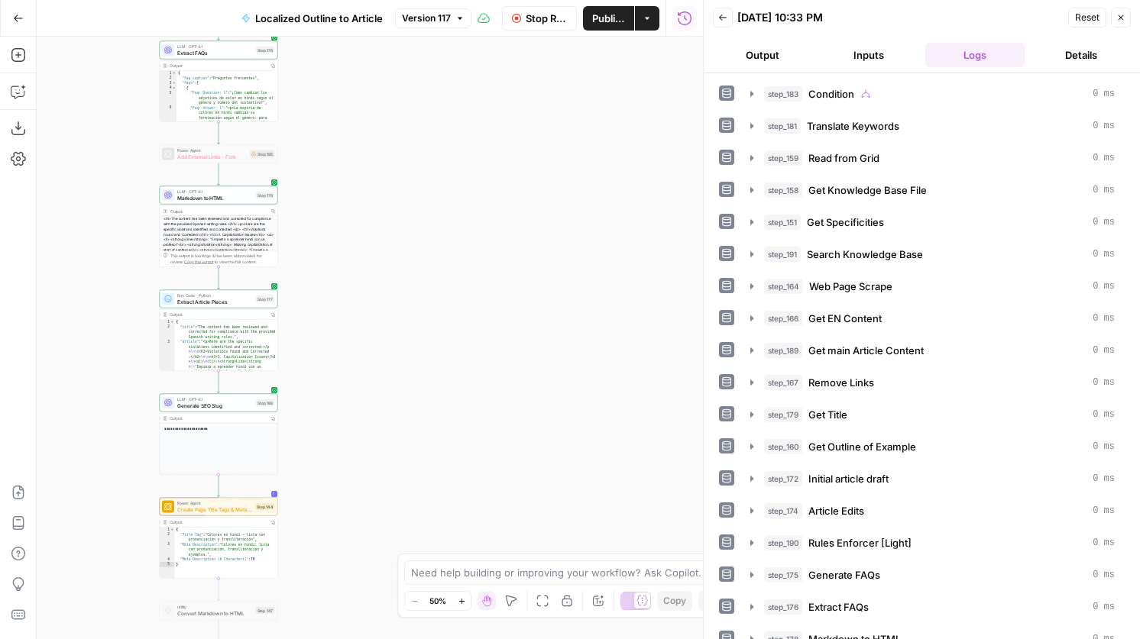
click at [612, 20] on span "Publish" at bounding box center [608, 18] width 33 height 15
click at [539, 23] on span "Stop Run" at bounding box center [546, 18] width 41 height 15
click at [243, 508] on span "Create Page Title Tags & Meta Descriptions - Fork" at bounding box center [214, 510] width 75 height 8
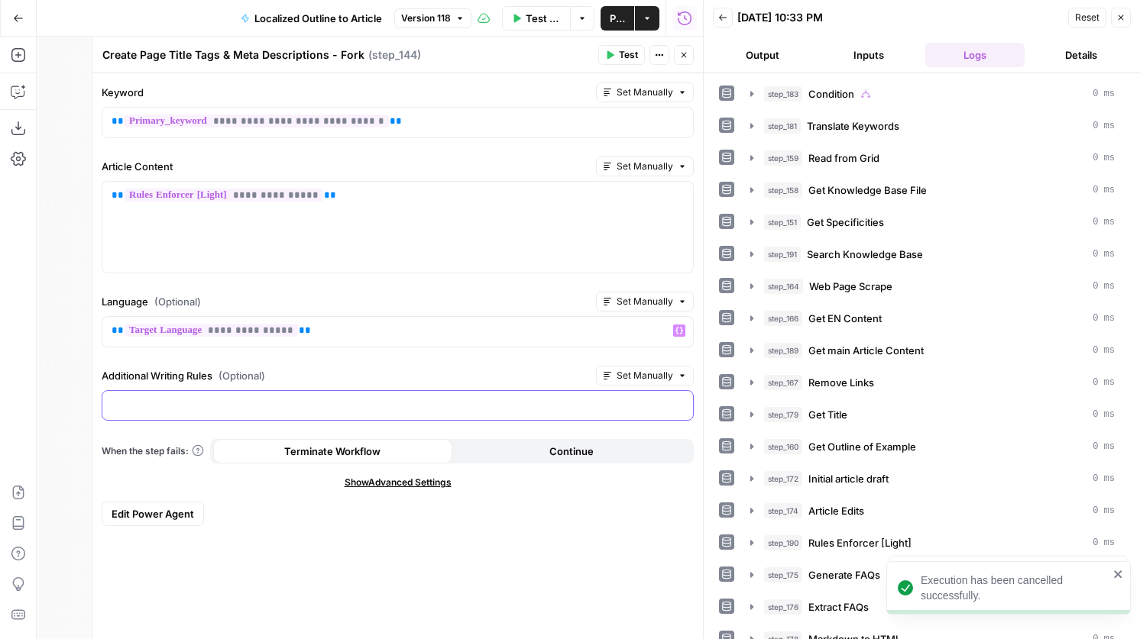
click at [296, 404] on p at bounding box center [398, 404] width 572 height 15
click at [679, 401] on icon "button" at bounding box center [679, 405] width 8 height 8
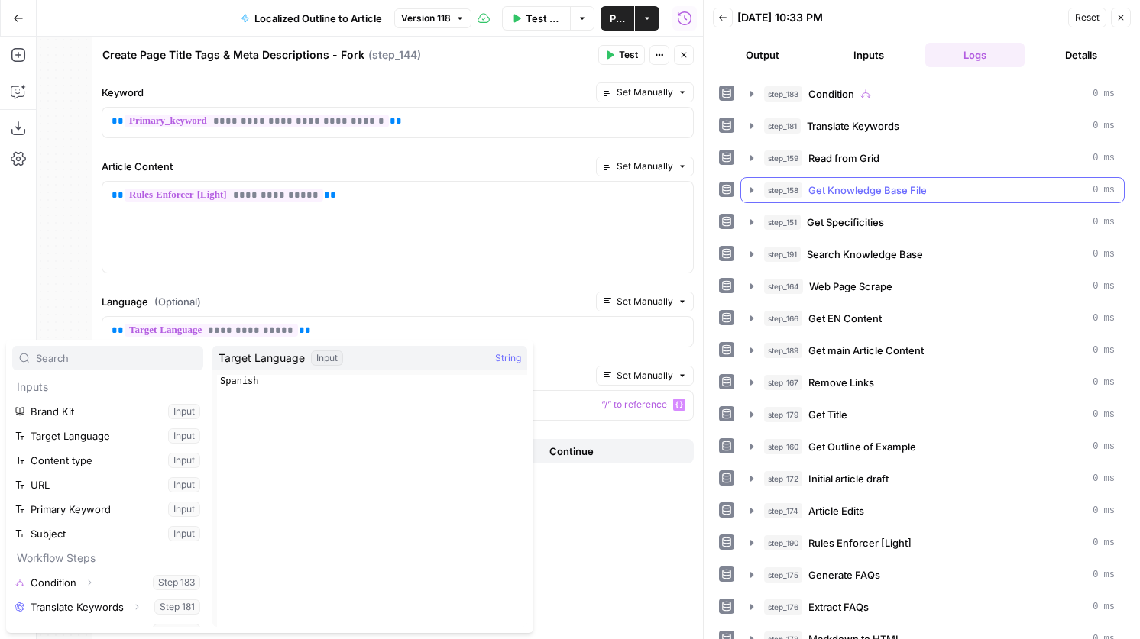
click at [859, 194] on span "Get Knowledge Base File" at bounding box center [867, 190] width 118 height 15
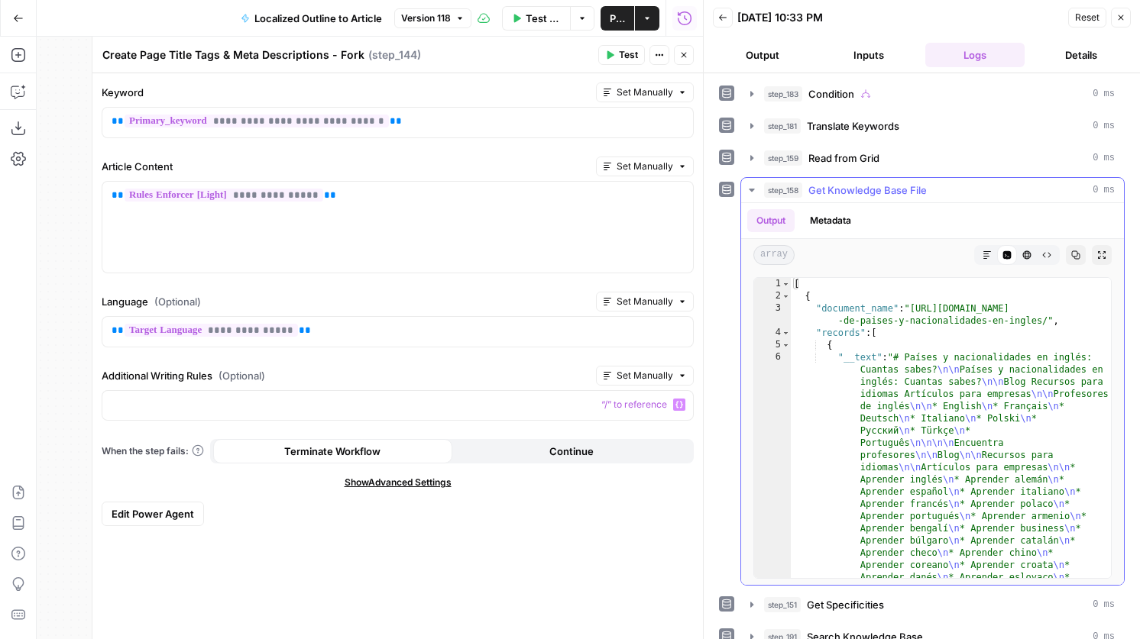
click at [859, 194] on span "Get Knowledge Base File" at bounding box center [867, 190] width 118 height 15
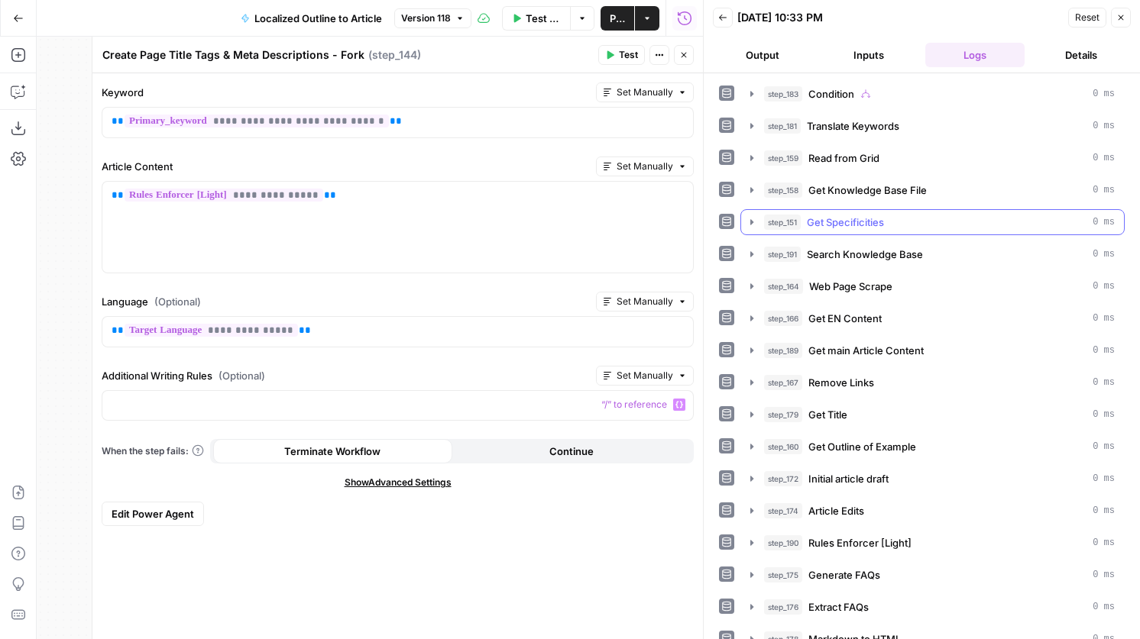
click at [859, 212] on button "step_151 Get Specificities 0 ms" at bounding box center [932, 222] width 383 height 24
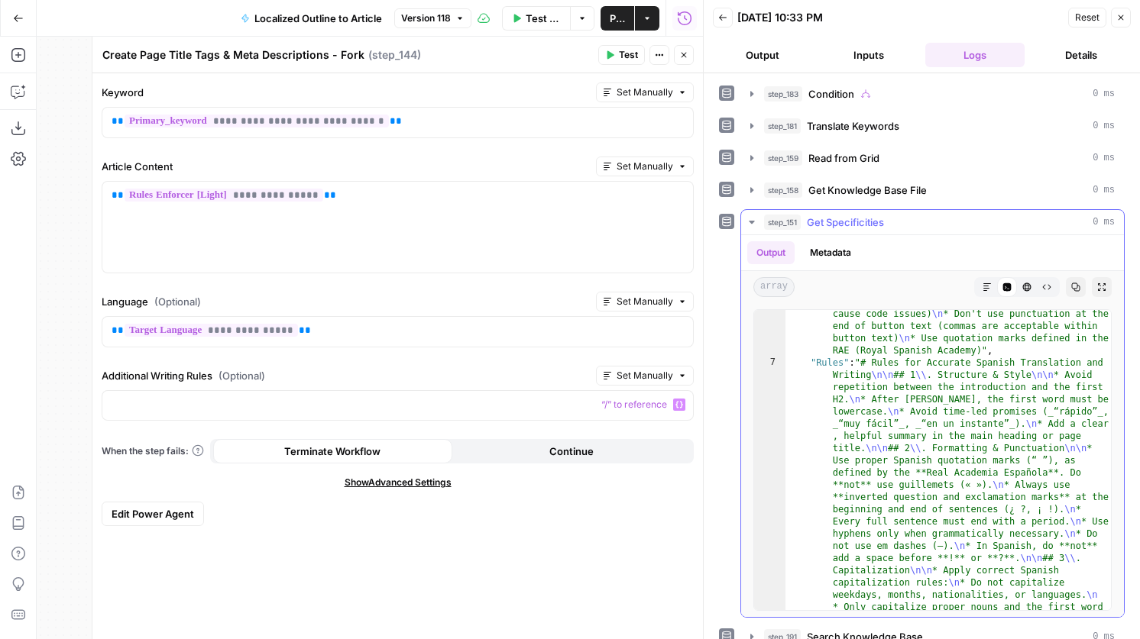
scroll to position [481, 0]
click at [199, 396] on div at bounding box center [397, 406] width 590 height 30
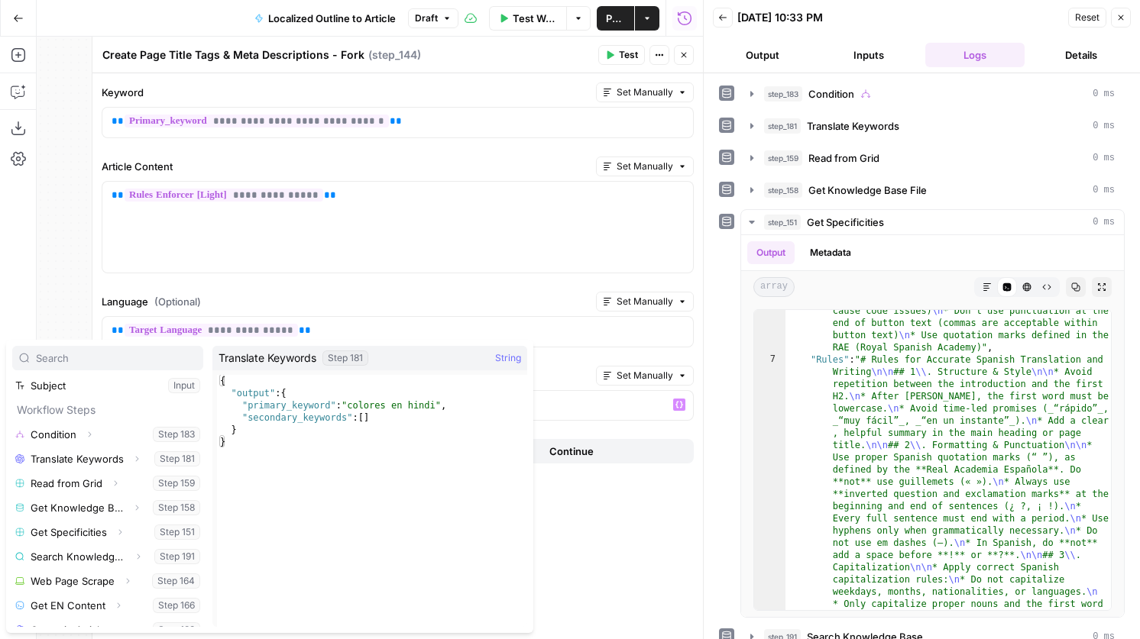
scroll to position [154, 0]
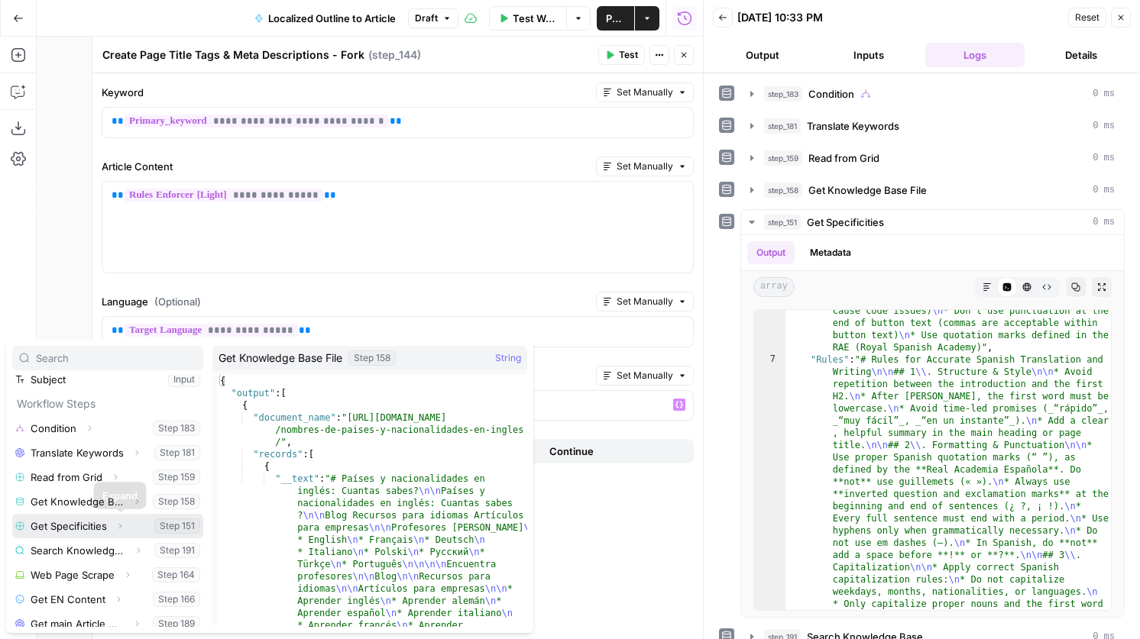
click at [121, 530] on icon "button" at bounding box center [119, 526] width 9 height 9
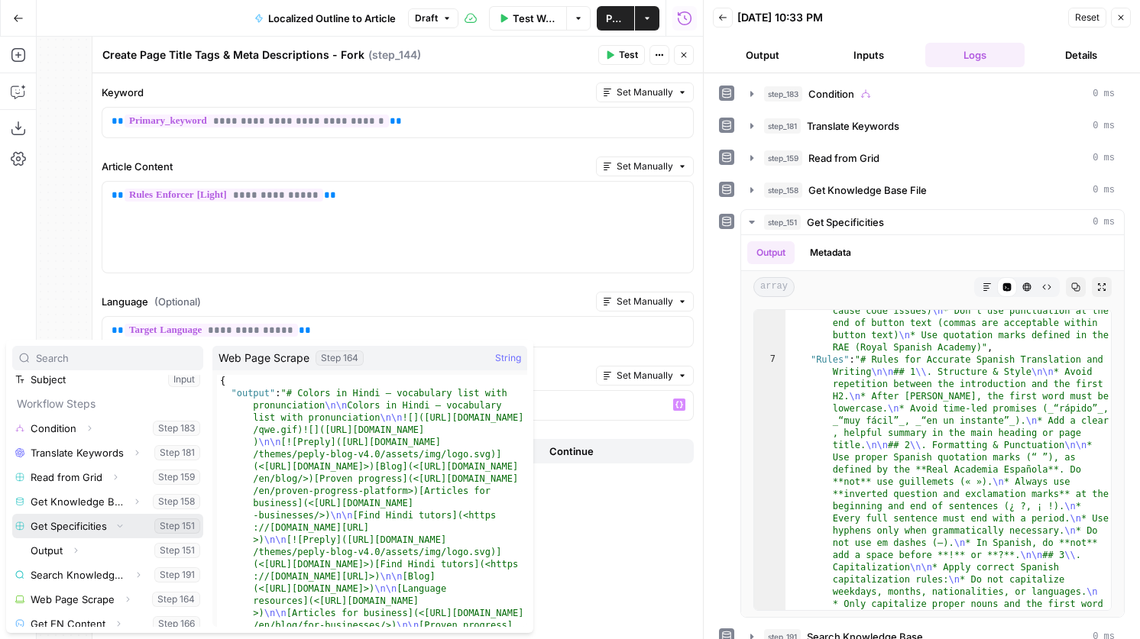
scroll to position [306, 0]
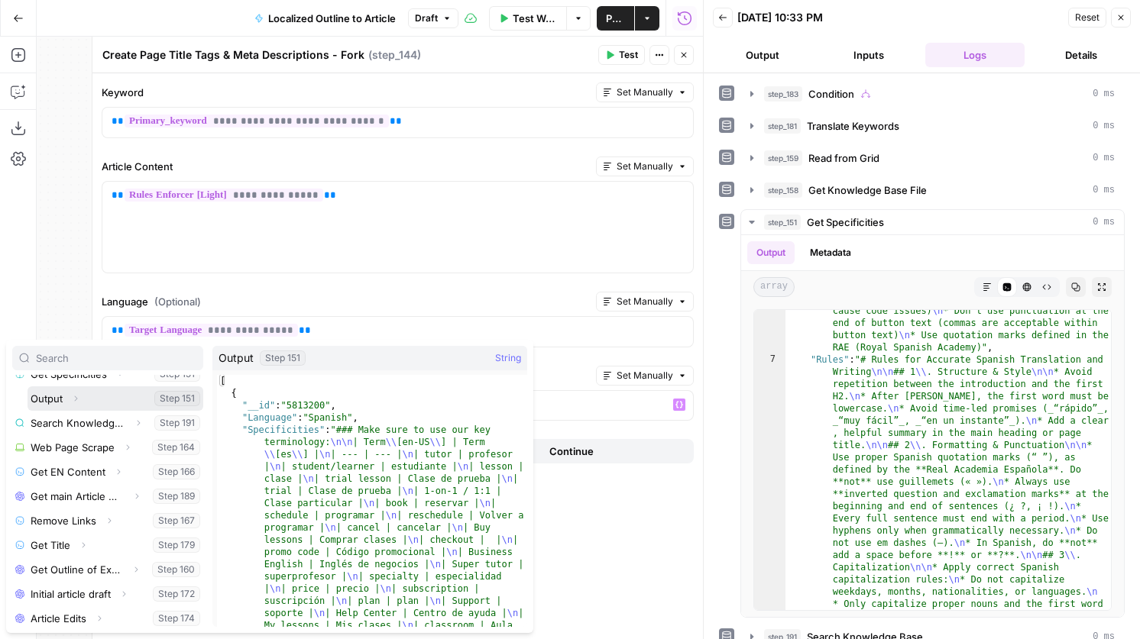
click at [73, 403] on icon "button" at bounding box center [75, 398] width 9 height 9
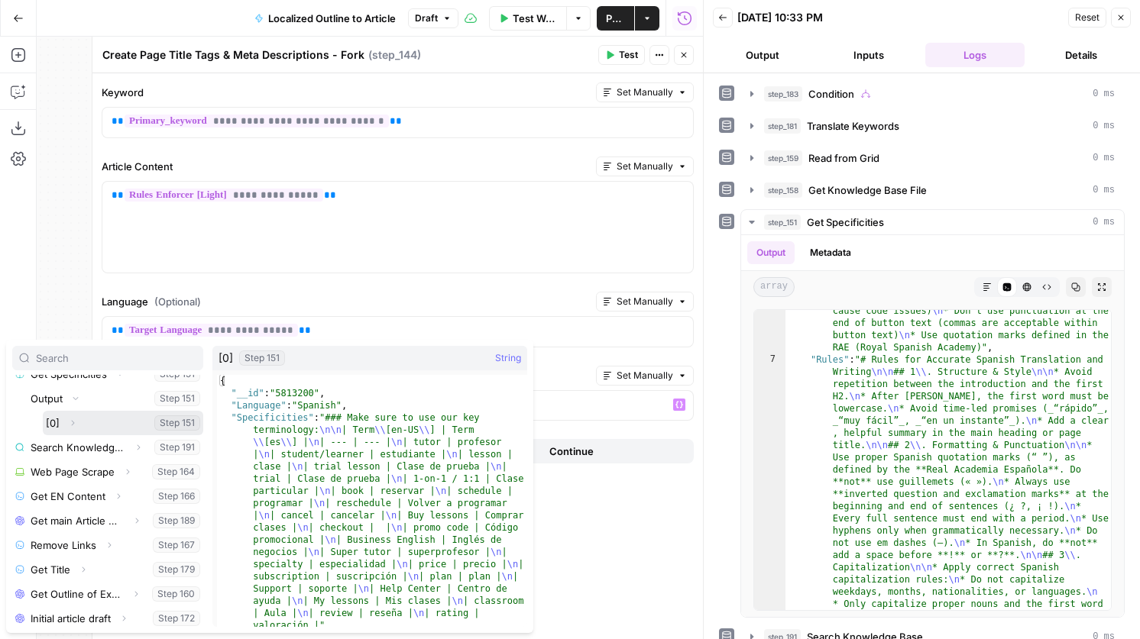
click at [73, 421] on icon "button" at bounding box center [72, 423] width 9 height 9
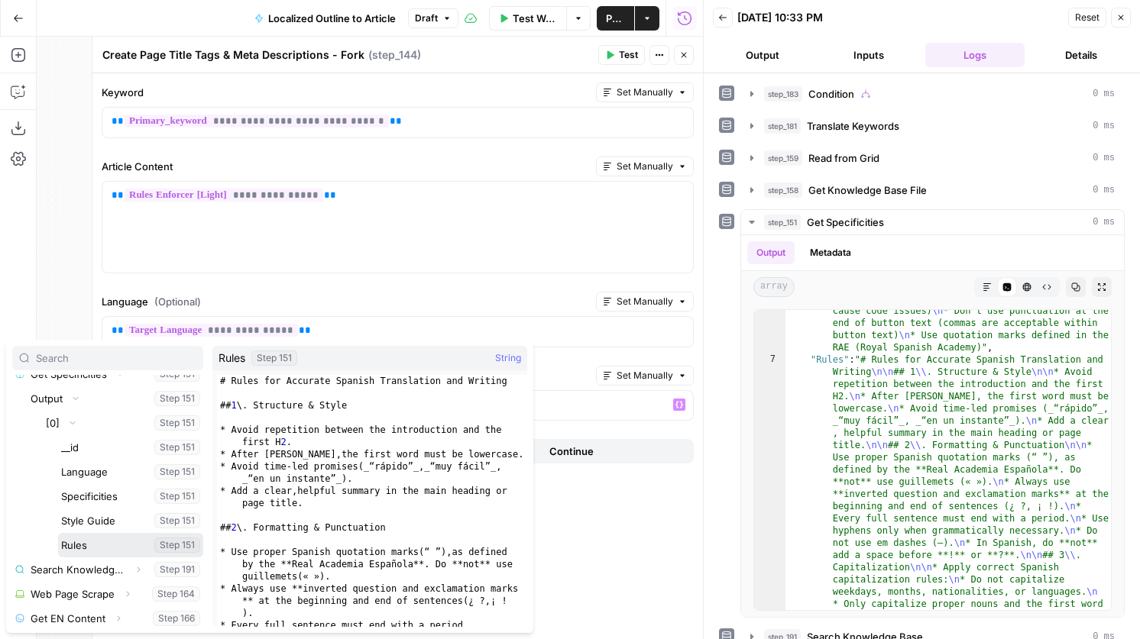
click at [90, 546] on button "Select variable Rules" at bounding box center [130, 545] width 145 height 24
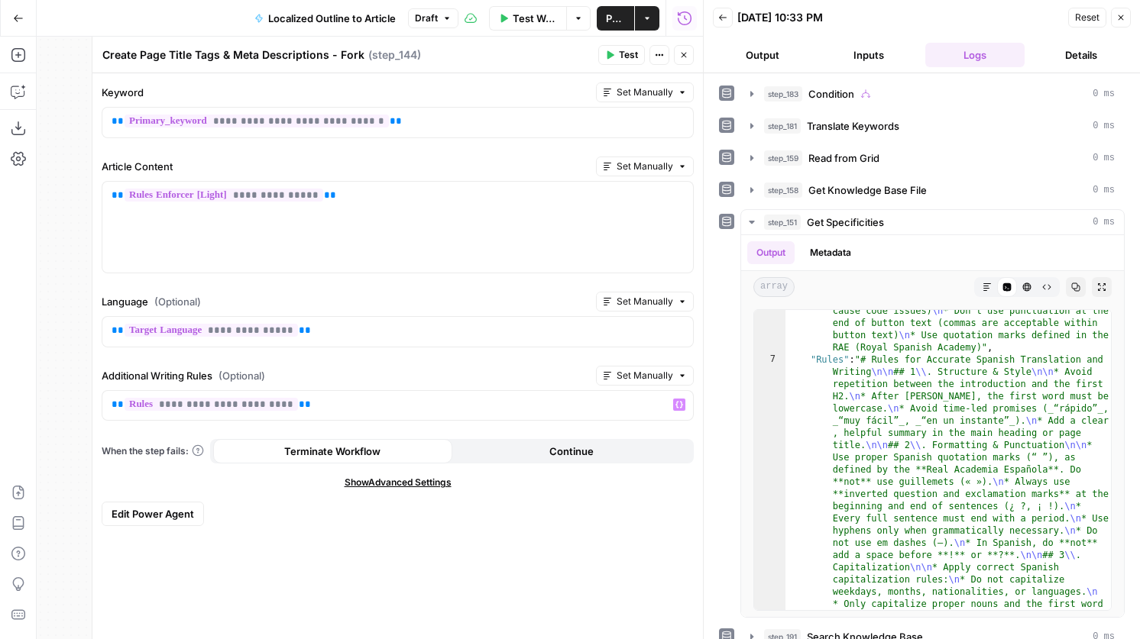
click at [676, 60] on button "Close" at bounding box center [684, 55] width 20 height 20
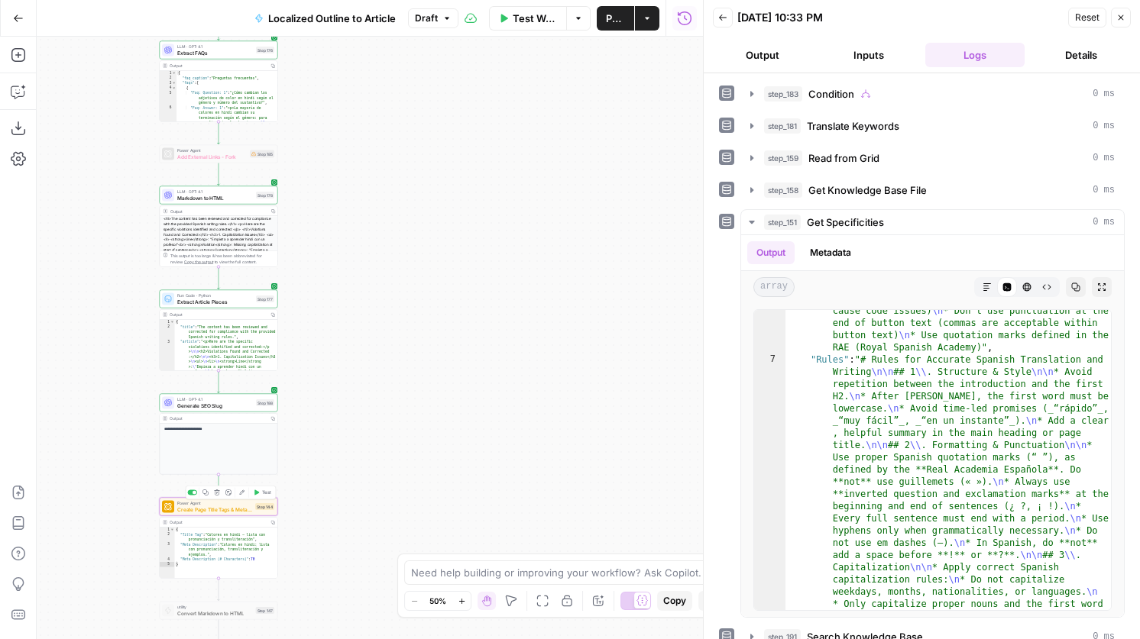
click at [241, 506] on span "Create Page Title Tags & Meta Descriptions - Fork" at bounding box center [214, 510] width 75 height 8
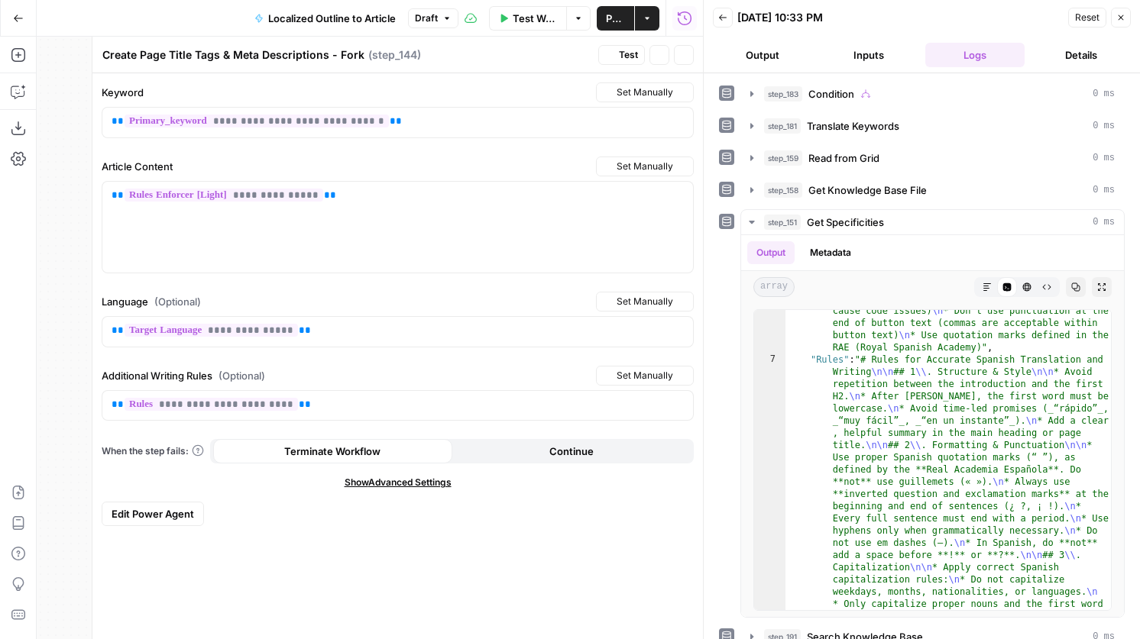
click at [263, 493] on div "**********" at bounding box center [397, 356] width 610 height 566
click at [614, 55] on button "Test" at bounding box center [621, 55] width 47 height 20
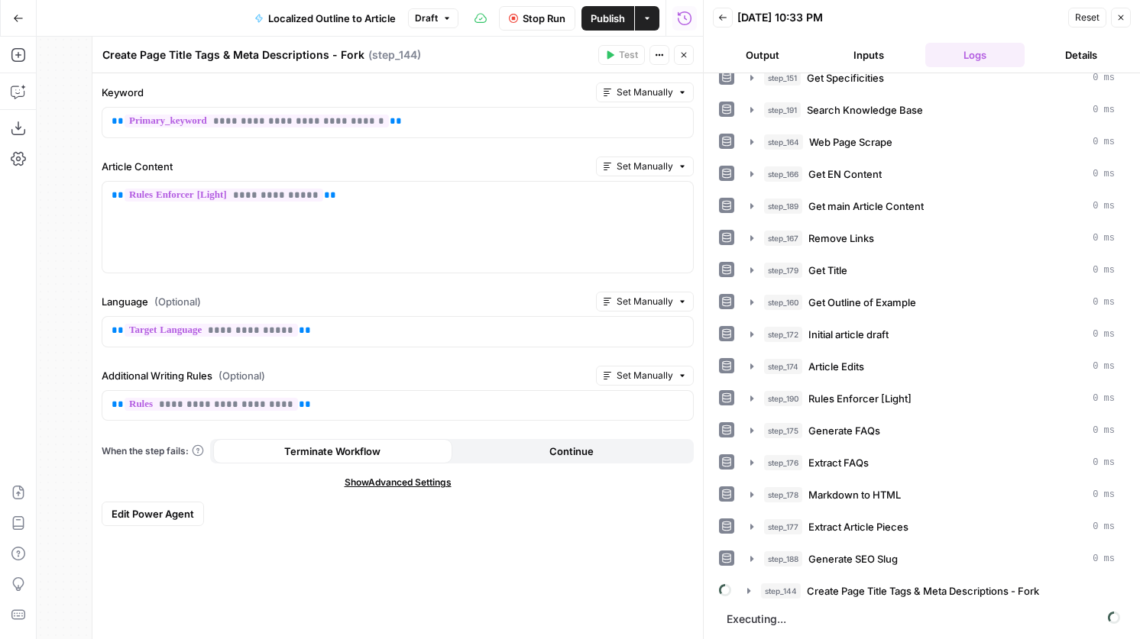
scroll to position [117, 0]
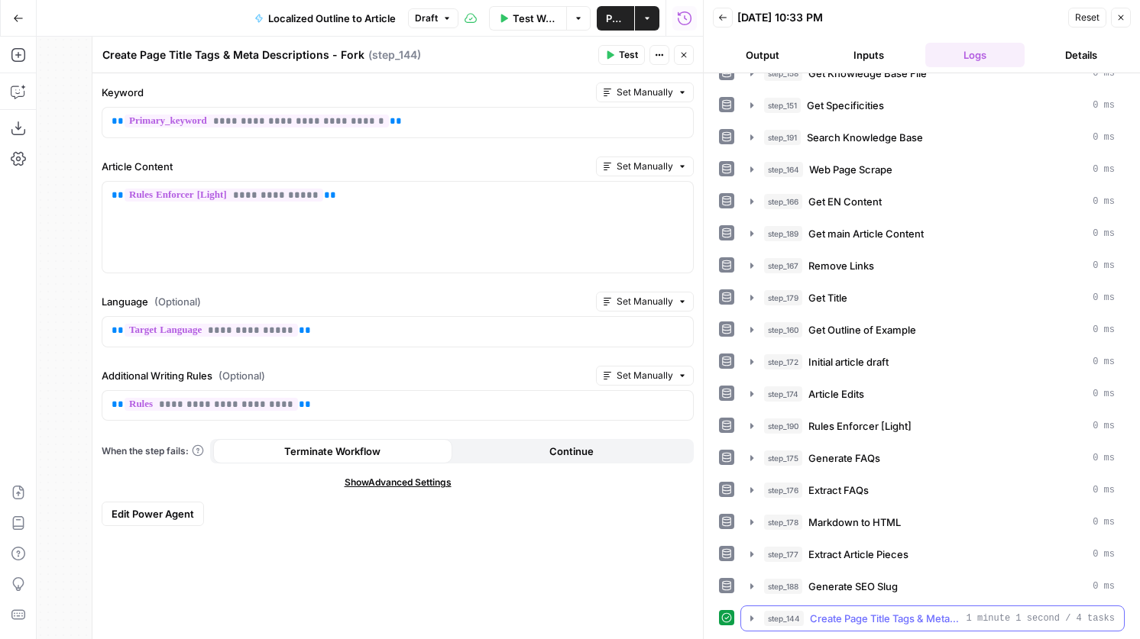
click at [902, 616] on span "Create Page Title Tags & Meta Descriptions - Fork" at bounding box center [885, 618] width 150 height 15
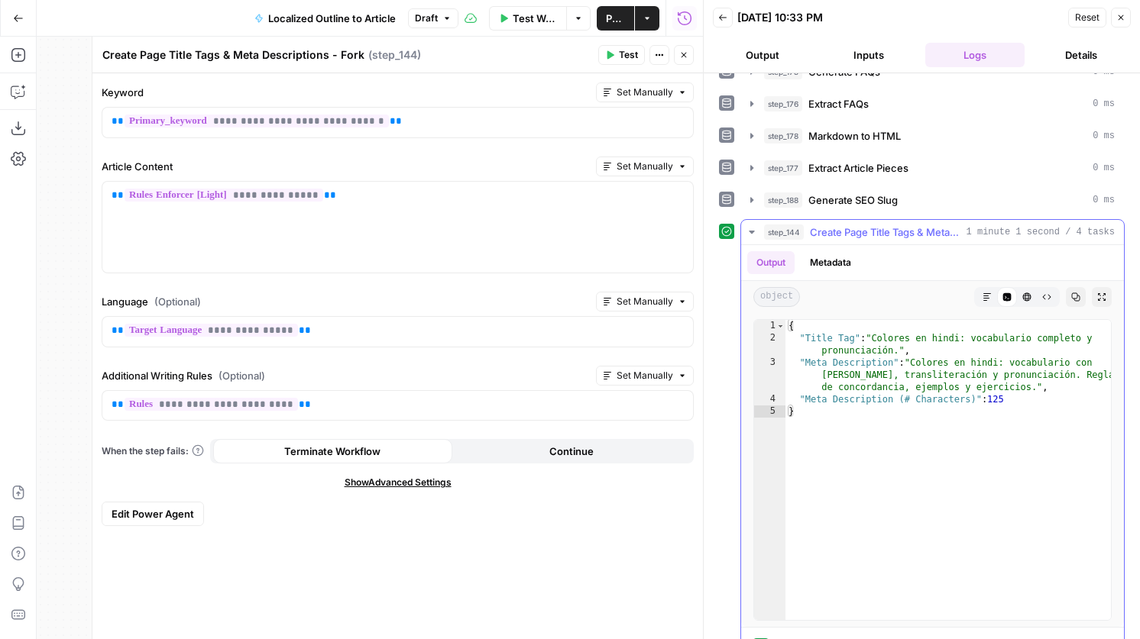
scroll to position [506, 0]
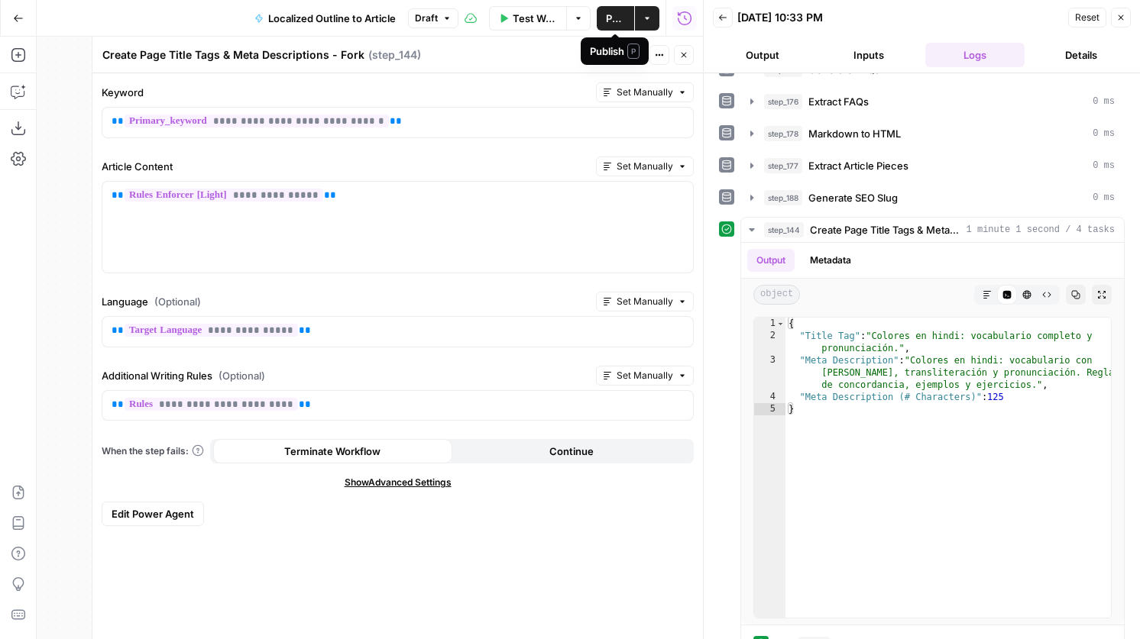
click at [612, 22] on span "Publish" at bounding box center [615, 18] width 19 height 15
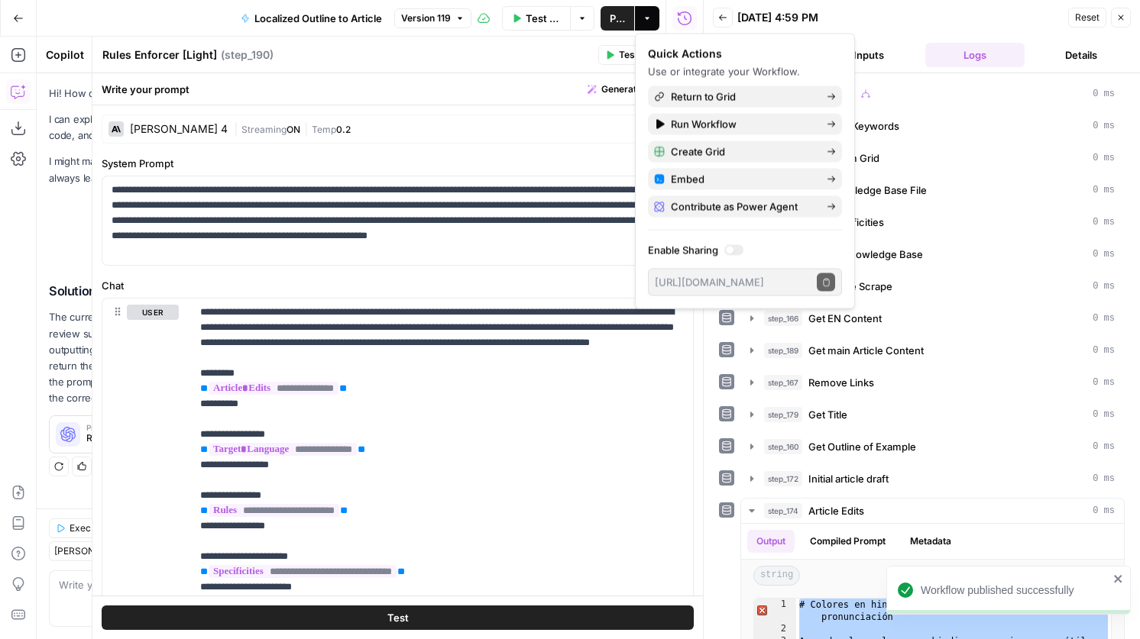
scroll to position [690, 0]
